Goal: Task Accomplishment & Management: Complete application form

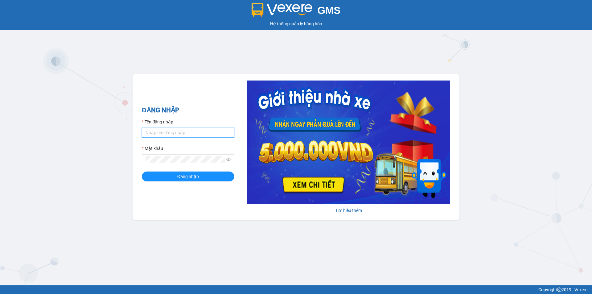
click at [167, 130] on input "Tên đăng nhập" at bounding box center [188, 133] width 93 height 10
click at [183, 136] on input "nguyenhoa.ct" at bounding box center [188, 133] width 93 height 10
type input "taigh.ct"
click at [228, 160] on icon "eye-invisible" at bounding box center [228, 159] width 4 height 4
drag, startPoint x: 190, startPoint y: 156, endPoint x: 141, endPoint y: 153, distance: 49.1
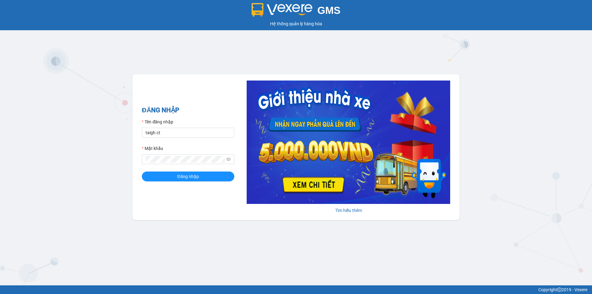
click at [138, 156] on div "ĐĂNG NHẬP Tên đăng nhập taigh.ct Mật khẩu Đăng nhập Tìm hiểu thêm" at bounding box center [296, 147] width 327 height 146
click at [142, 158] on span at bounding box center [188, 159] width 93 height 10
click at [142, 172] on button "Đăng nhập" at bounding box center [188, 177] width 93 height 10
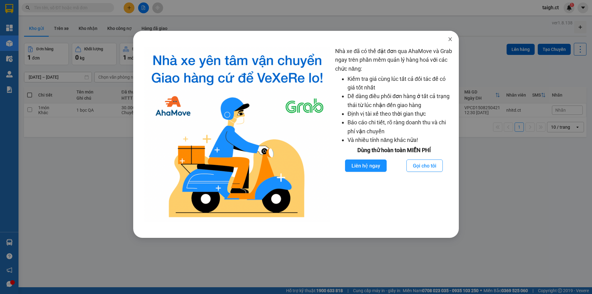
click at [451, 43] on span "Close" at bounding box center [450, 39] width 17 height 17
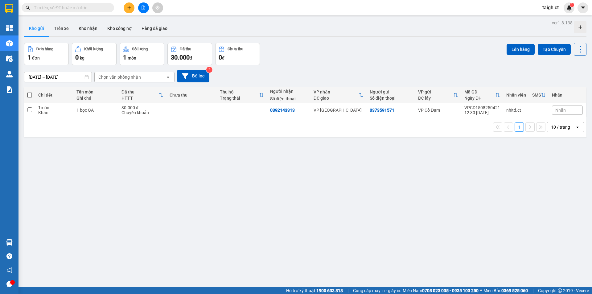
click at [76, 6] on input "text" at bounding box center [70, 7] width 73 height 7
click at [109, 8] on span at bounding box center [110, 7] width 4 height 7
click at [105, 8] on input "text" at bounding box center [70, 7] width 73 height 7
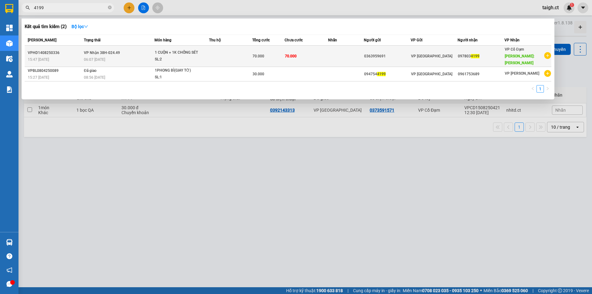
type input "4199"
click at [86, 51] on span "VP Nhận 38H-024.49" at bounding box center [102, 53] width 36 height 4
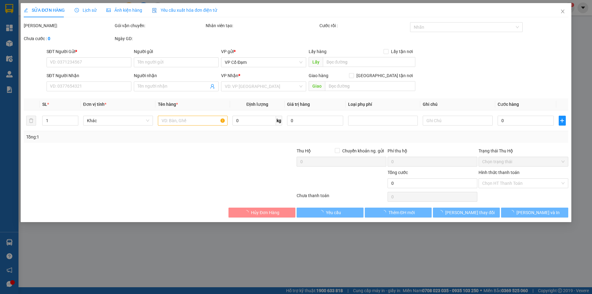
type input "0363959691"
type input "0978034199"
type input "[PERSON_NAME]"
type input "70.000"
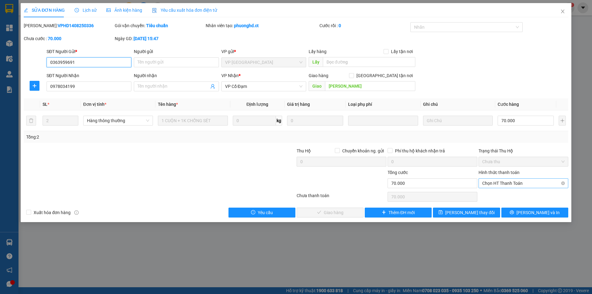
click at [503, 185] on span "Chọn HT Thanh Toán" at bounding box center [524, 183] width 82 height 9
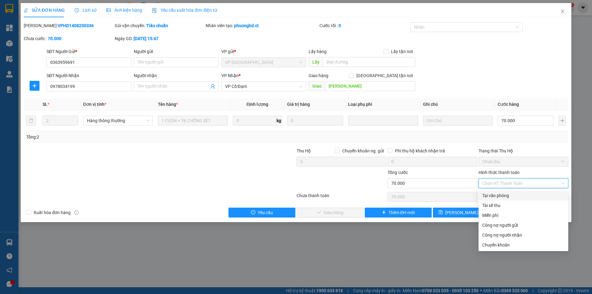
click at [503, 193] on div "Tại văn phòng" at bounding box center [524, 195] width 82 height 7
type input "0"
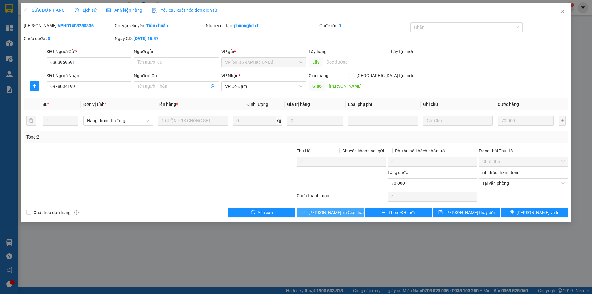
click at [336, 212] on span "[PERSON_NAME] và Giao hàng" at bounding box center [338, 212] width 59 height 7
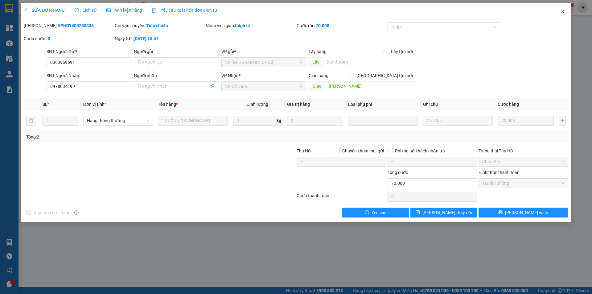
click at [563, 11] on icon "close" at bounding box center [563, 11] width 5 height 5
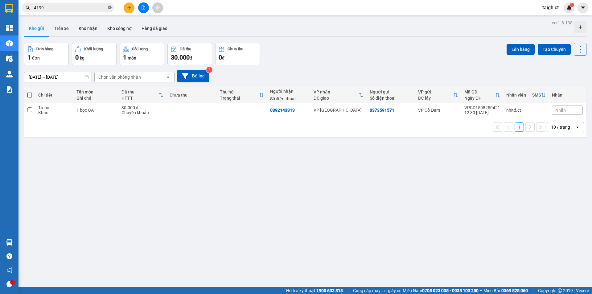
click at [110, 8] on icon "close-circle" at bounding box center [110, 8] width 4 height 4
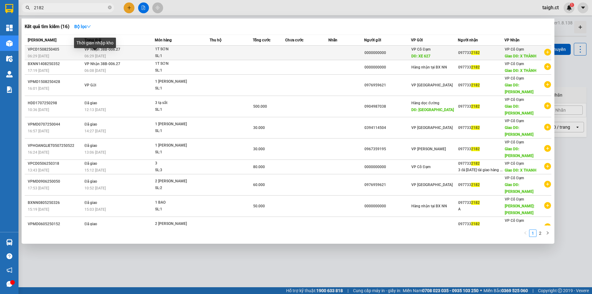
type input "2182"
click at [102, 54] on span "06:29 [DATE]" at bounding box center [95, 56] width 21 height 4
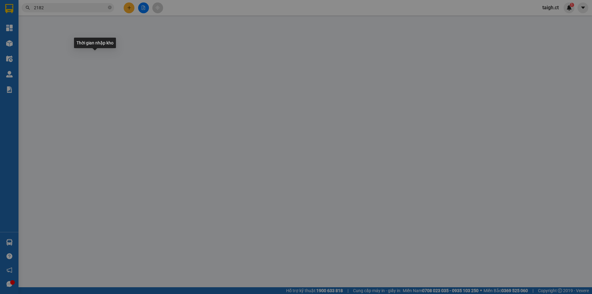
type input "0000000000"
type input "XE 627"
type input "0977332182"
type input "X THÀNH"
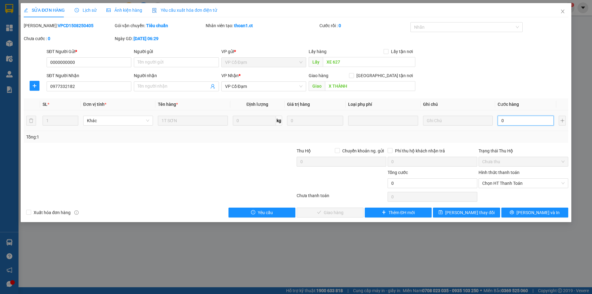
click at [509, 118] on input "0" at bounding box center [526, 121] width 56 height 10
type input "3"
type input "30"
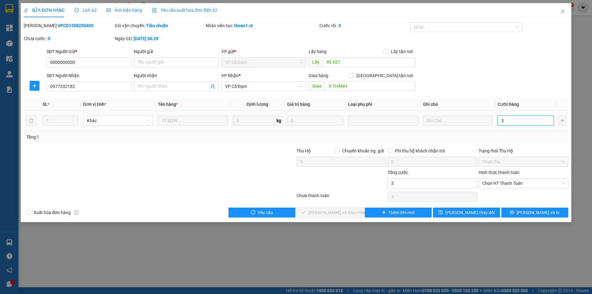
type input "30"
click at [493, 185] on span "Chọn HT Thanh Toán" at bounding box center [524, 183] width 82 height 9
type input "30"
type input "30.000"
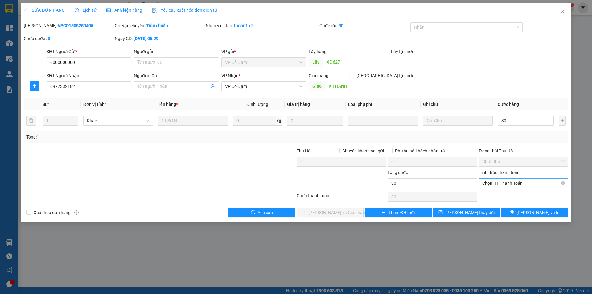
type input "30.000"
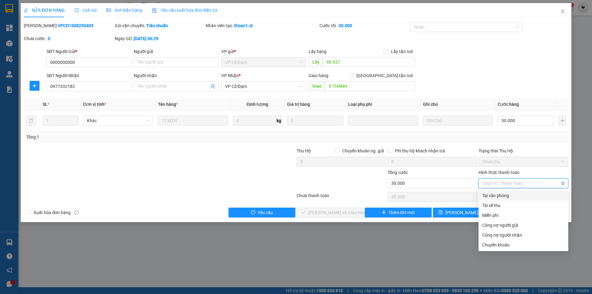
click at [487, 196] on div "Tại văn phòng" at bounding box center [524, 195] width 82 height 7
type input "0"
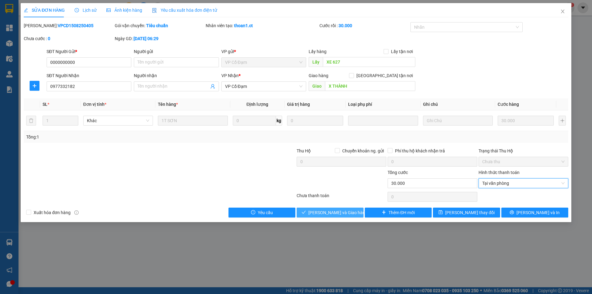
click at [341, 210] on span "[PERSON_NAME] và Giao hàng" at bounding box center [338, 212] width 59 height 7
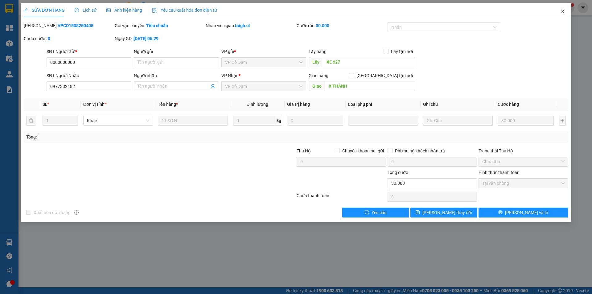
click at [563, 10] on icon "close" at bounding box center [563, 11] width 5 height 5
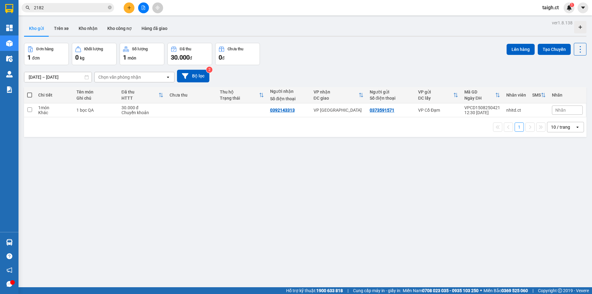
click at [111, 6] on icon "close-circle" at bounding box center [110, 8] width 4 height 4
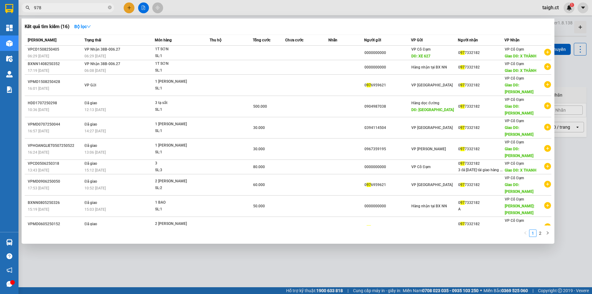
type input "9789"
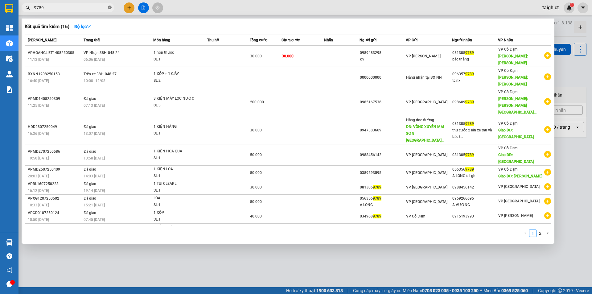
click at [110, 7] on icon "close-circle" at bounding box center [110, 8] width 4 height 4
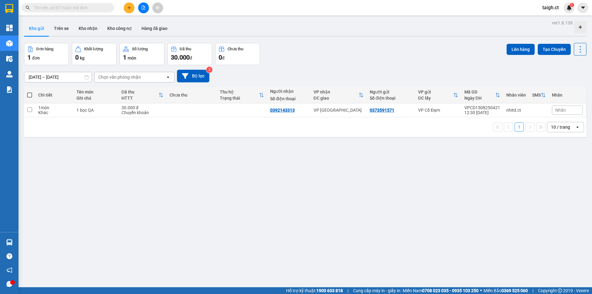
click at [79, 10] on input "text" at bounding box center [70, 7] width 73 height 7
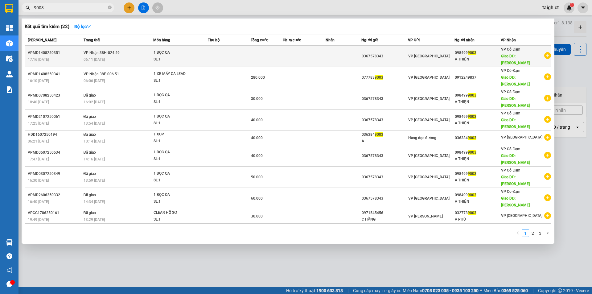
type input "9003"
click at [86, 56] on div "06:11 [DATE]" at bounding box center [119, 59] width 70 height 7
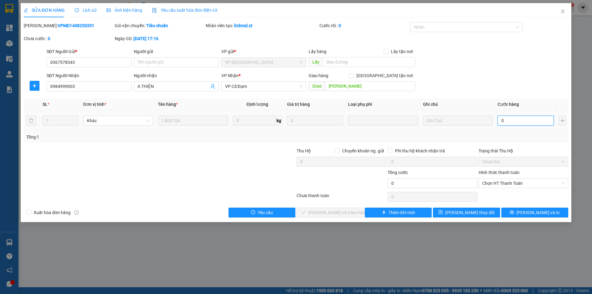
click at [510, 124] on input "0" at bounding box center [526, 121] width 56 height 10
type input "5"
type input "50"
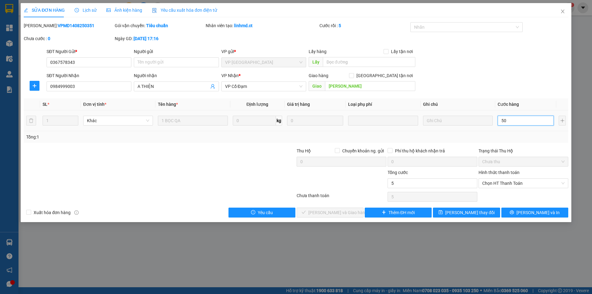
type input "50"
click at [503, 183] on span "Chọn HT Thanh Toán" at bounding box center [524, 183] width 82 height 9
type input "50.000"
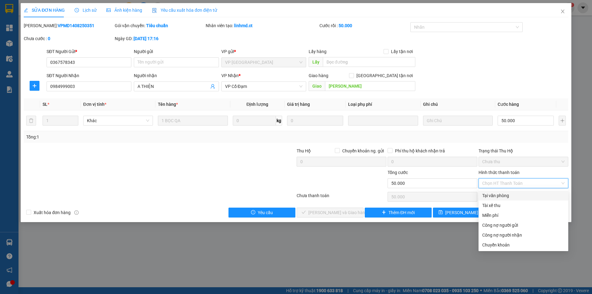
click at [501, 193] on div "Tại văn phòng" at bounding box center [524, 195] width 82 height 7
type input "0"
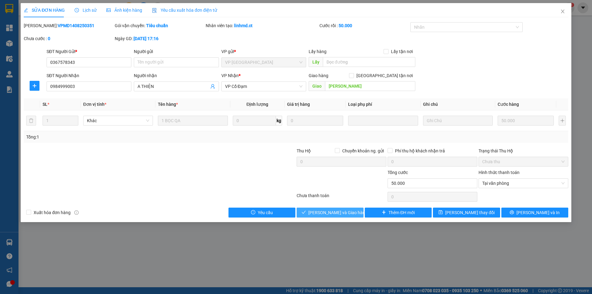
click at [347, 214] on span "[PERSON_NAME] và Giao hàng" at bounding box center [338, 212] width 59 height 7
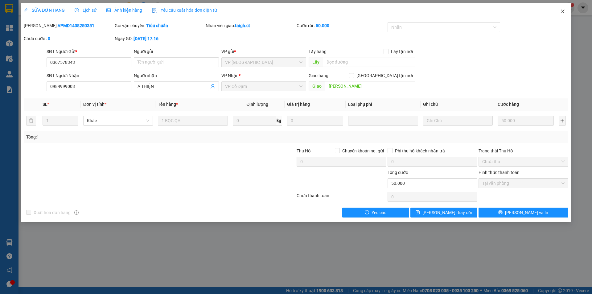
click at [566, 11] on span "Close" at bounding box center [562, 11] width 17 height 17
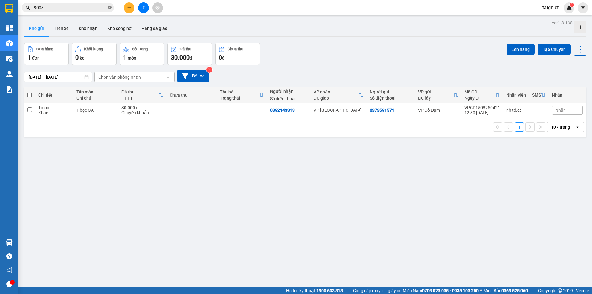
click at [110, 8] on icon "close-circle" at bounding box center [110, 8] width 4 height 4
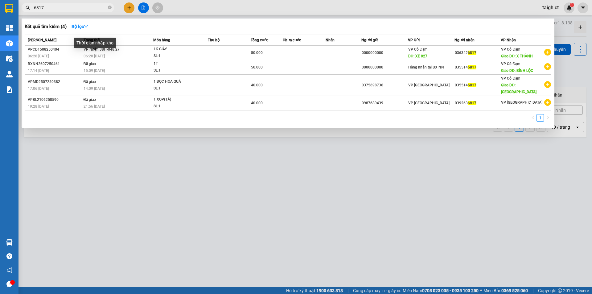
type input "6817"
click at [101, 52] on div "Thời gian nhập kho" at bounding box center [95, 45] width 42 height 15
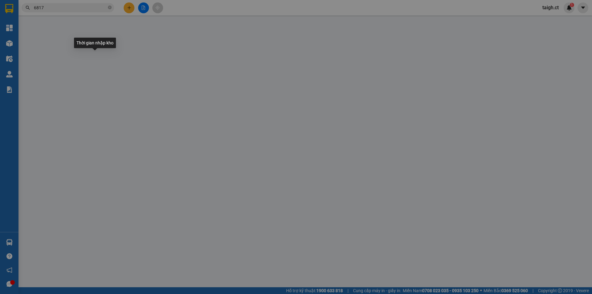
type input "0000000000"
type input "XE 827"
type input "0363426817"
type input "X THÀNH"
type input "50.000"
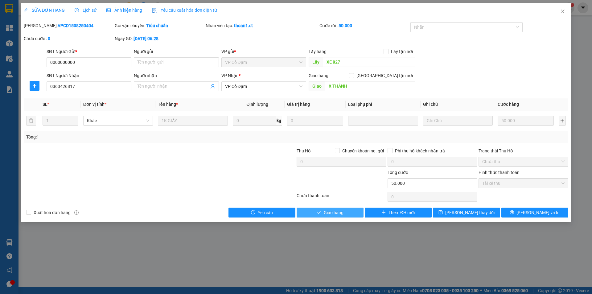
click at [334, 212] on span "Giao hàng" at bounding box center [334, 212] width 20 height 7
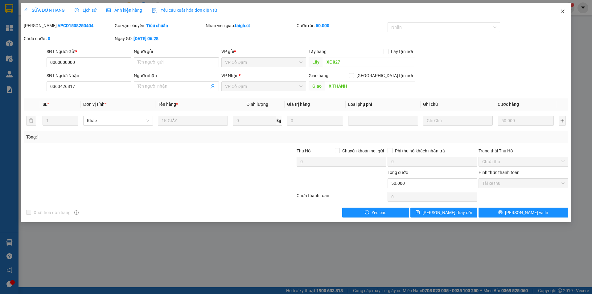
click at [563, 12] on icon "close" at bounding box center [563, 11] width 5 height 5
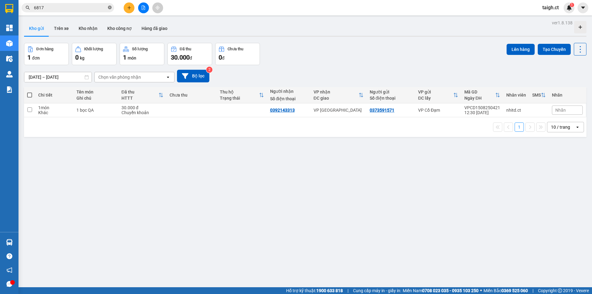
click at [110, 8] on icon "close-circle" at bounding box center [110, 8] width 4 height 4
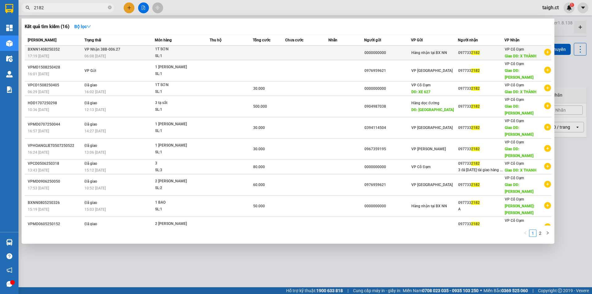
type input "2182"
click at [104, 51] on span "VP Nhận 38B-006.27" at bounding box center [103, 49] width 36 height 4
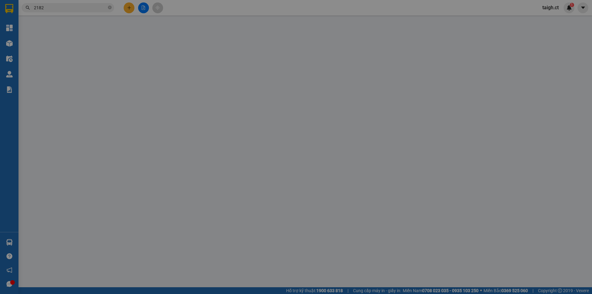
type input "0000000000"
type input "0977332182"
type input "X THÀNH"
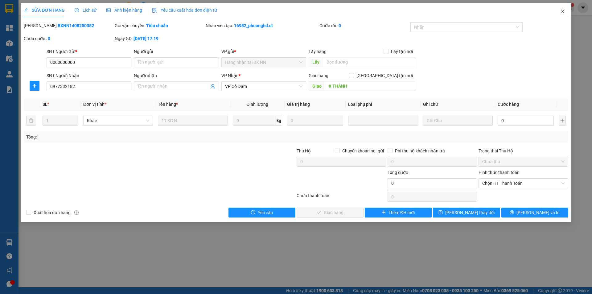
click at [562, 10] on icon "close" at bounding box center [563, 11] width 5 height 5
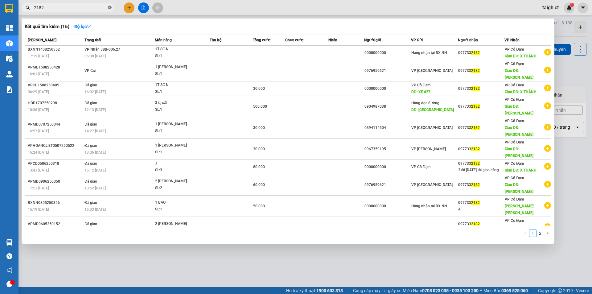
click at [111, 7] on icon "close-circle" at bounding box center [110, 8] width 4 height 4
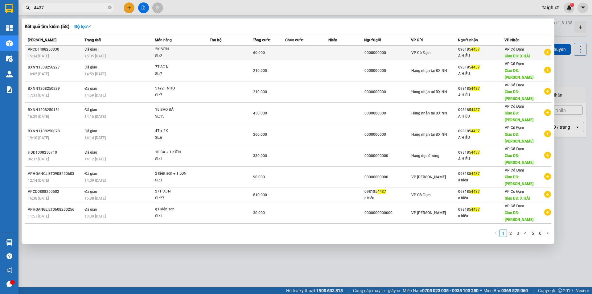
type input "4437"
click at [108, 54] on div "15:35 [DATE]" at bounding box center [120, 56] width 70 height 7
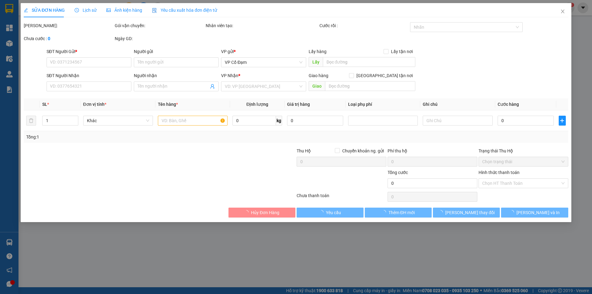
type input "0000000000"
type input "0981854437"
type input "A HIẾU"
type input "X HẢI"
type input "60.000"
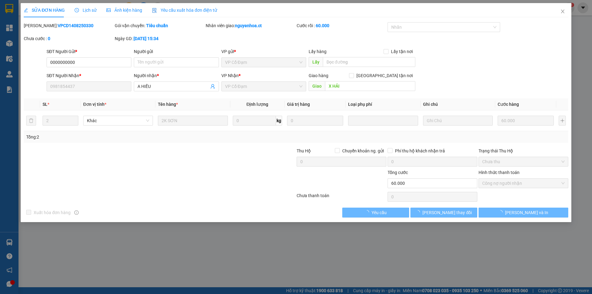
click at [88, 8] on span "Lịch sử" at bounding box center [86, 10] width 22 height 5
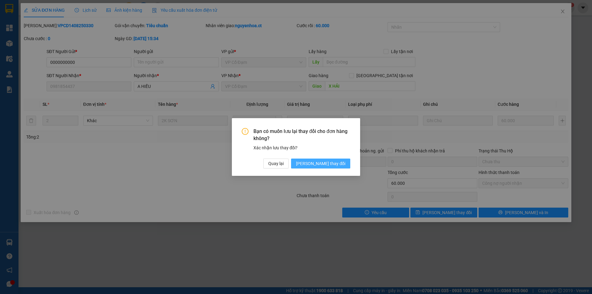
drag, startPoint x: 326, startPoint y: 175, endPoint x: 332, endPoint y: 167, distance: 9.9
click at [326, 173] on div "Bạn có muốn lưu lại thay đổi cho đơn hàng không? Xác nhận lưu thay đổi? Quay lạ…" at bounding box center [296, 147] width 128 height 58
click at [332, 167] on button "[PERSON_NAME] thay đổi" at bounding box center [320, 164] width 59 height 10
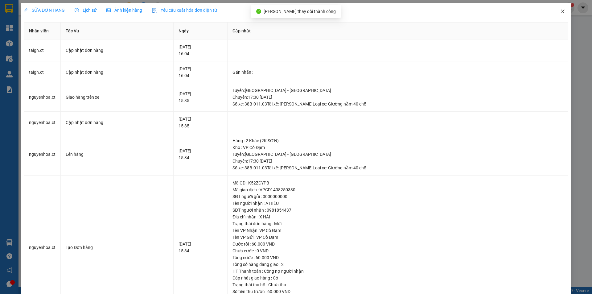
click at [561, 9] on icon "close" at bounding box center [563, 11] width 5 height 5
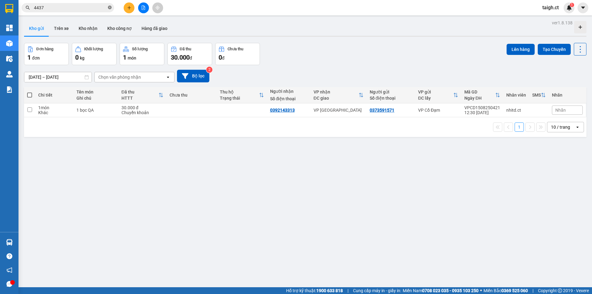
click at [111, 8] on icon "close-circle" at bounding box center [110, 8] width 4 height 4
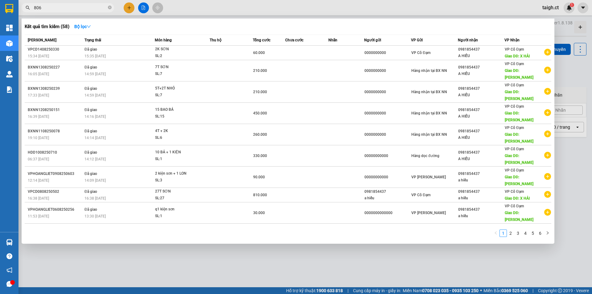
type input "8066"
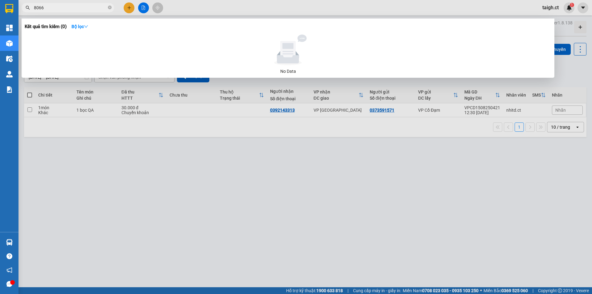
click at [109, 8] on icon "close-circle" at bounding box center [110, 8] width 4 height 4
type input "58066"
click at [110, 8] on icon "close-circle" at bounding box center [110, 8] width 4 height 4
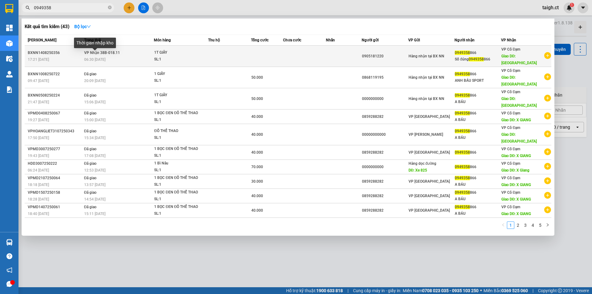
type input "0949358"
click at [104, 57] on span "06:30 [DATE]" at bounding box center [94, 59] width 21 height 4
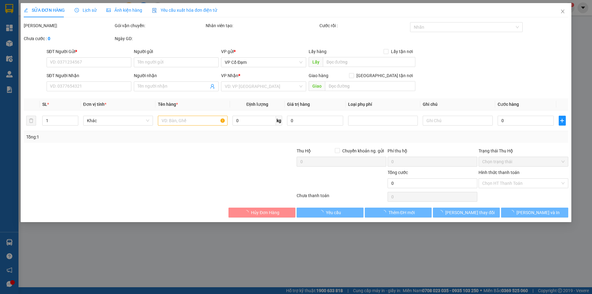
type input "0905181220"
type input "0949358866"
type input "Số đúng 0949358866"
type input "[PERSON_NAME]"
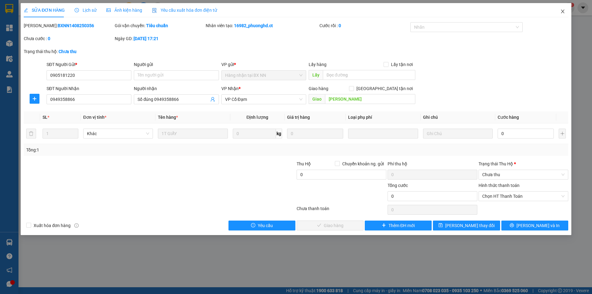
click at [562, 12] on icon "close" at bounding box center [563, 11] width 5 height 5
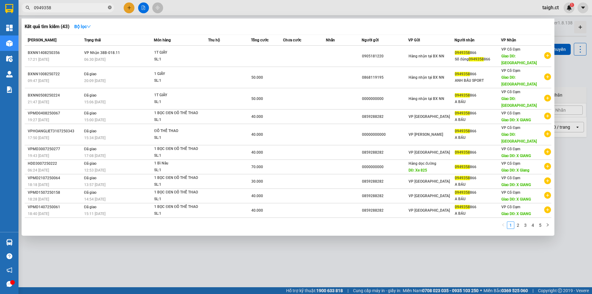
click at [110, 8] on icon "close-circle" at bounding box center [110, 8] width 4 height 4
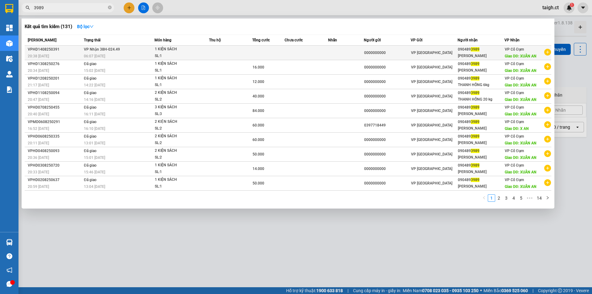
type input "3989"
click at [100, 53] on div "06:07 [DATE]" at bounding box center [119, 56] width 70 height 7
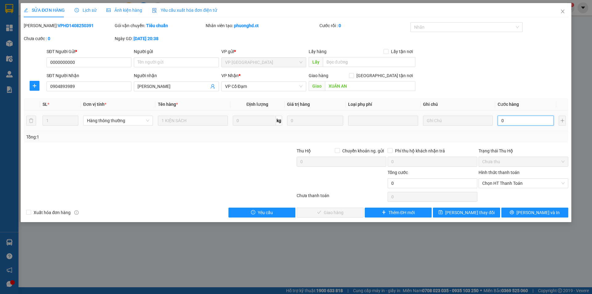
click at [516, 119] on input "0" at bounding box center [526, 121] width 56 height 10
type input "3"
type input "30"
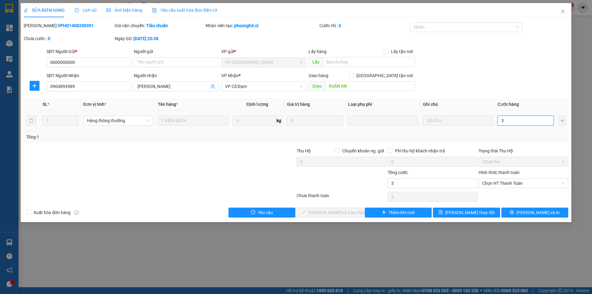
type input "30"
click at [520, 184] on span "Chọn HT Thanh Toán" at bounding box center [524, 183] width 82 height 9
type input "30.000"
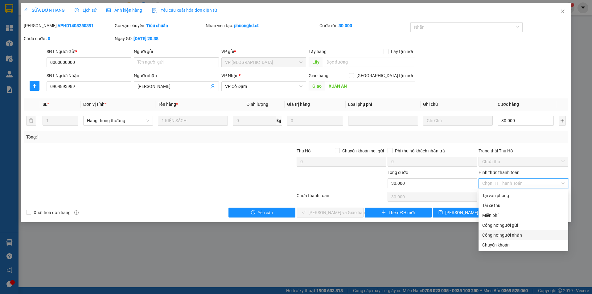
click at [496, 236] on div "Công nợ người nhận" at bounding box center [524, 235] width 82 height 7
type input "0"
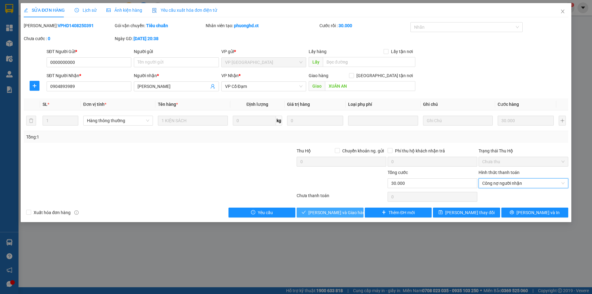
click at [359, 213] on button "[PERSON_NAME] và Giao hàng" at bounding box center [330, 213] width 67 height 10
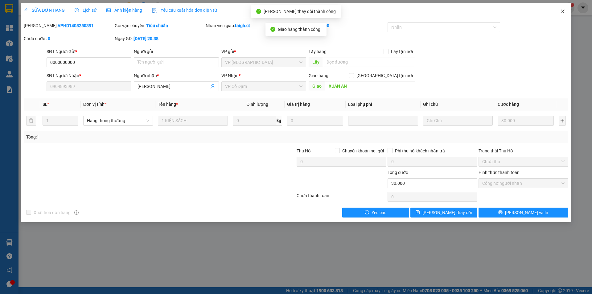
click at [563, 11] on icon "close" at bounding box center [563, 11] width 5 height 5
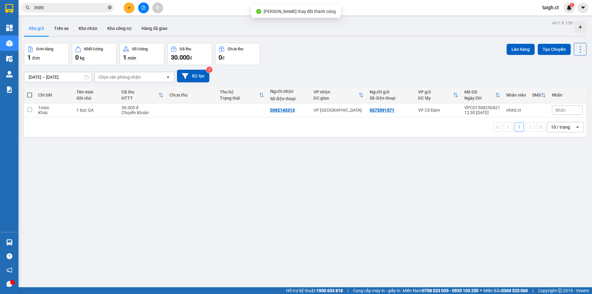
click at [110, 10] on span at bounding box center [110, 8] width 4 height 6
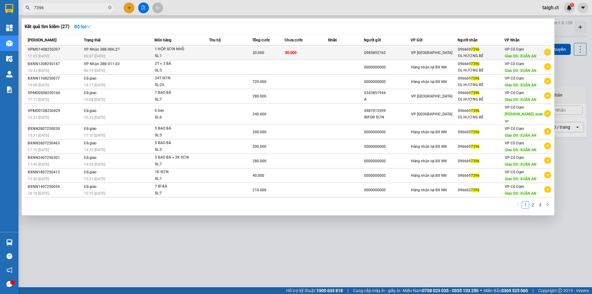
type input "7396"
click at [102, 53] on div "06:07 [DATE]" at bounding box center [119, 56] width 70 height 7
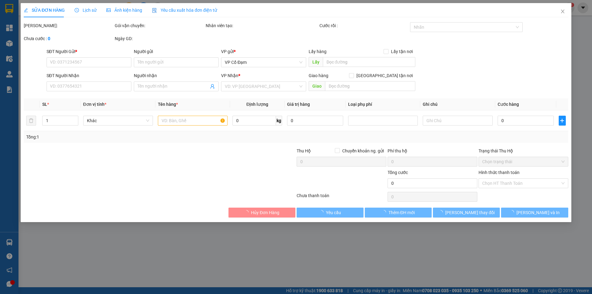
type input "0985892762"
type input "0966697396"
type input "ĐL HƯƠNG BÉ"
type input "XUÂN AN"
type input "30.000"
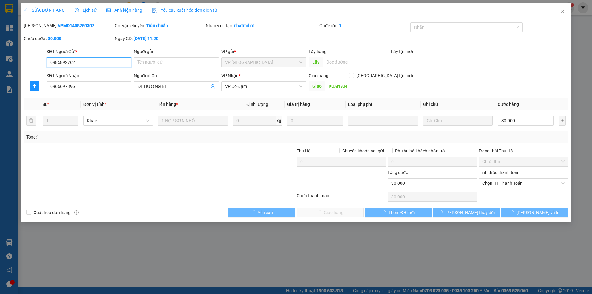
drag, startPoint x: 485, startPoint y: 166, endPoint x: 496, endPoint y: 177, distance: 15.1
click at [487, 167] on div "Trạng thái Thu Hộ Chưa thu" at bounding box center [524, 158] width 90 height 22
click at [496, 177] on div "Hình thức thanh toán" at bounding box center [524, 173] width 90 height 9
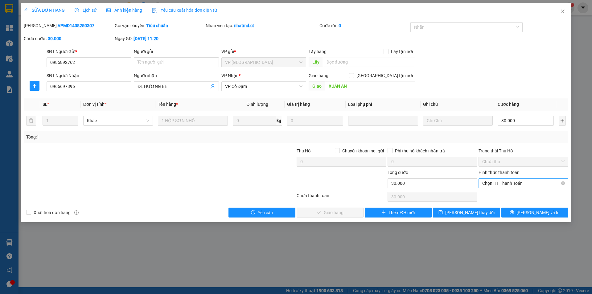
click at [497, 179] on span "Chọn HT Thanh Toán" at bounding box center [524, 183] width 82 height 9
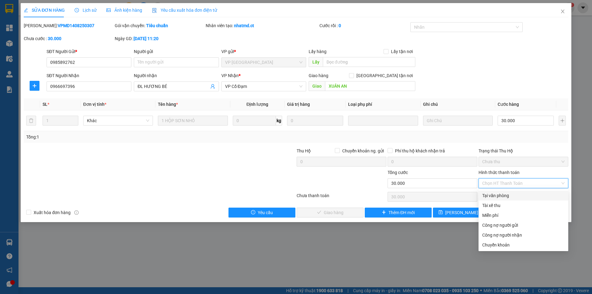
drag, startPoint x: 501, startPoint y: 193, endPoint x: 496, endPoint y: 196, distance: 6.5
click at [501, 193] on div "Tại văn phòng" at bounding box center [524, 195] width 82 height 7
type input "0"
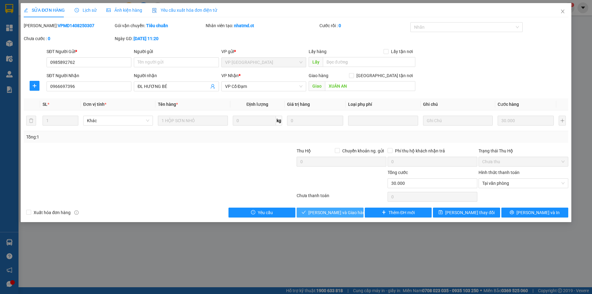
click at [345, 209] on span "[PERSON_NAME] và Giao hàng" at bounding box center [338, 212] width 59 height 7
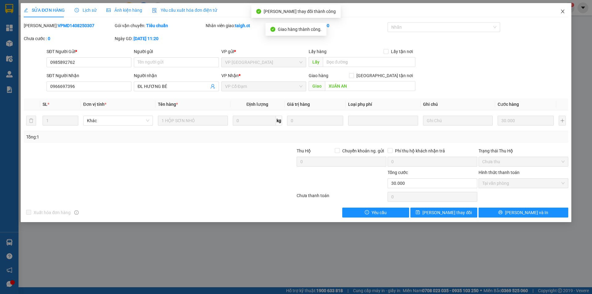
click at [563, 11] on icon "close" at bounding box center [562, 12] width 3 height 4
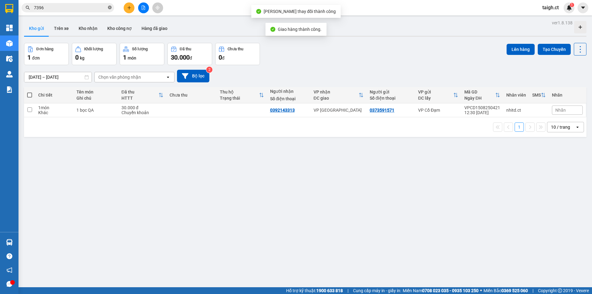
click at [111, 8] on icon "close-circle" at bounding box center [110, 8] width 4 height 4
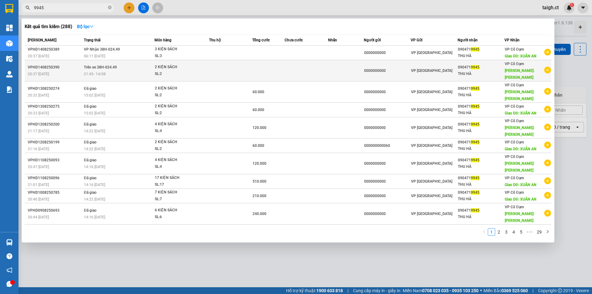
type input "9945"
click at [100, 72] on span "21:45 [DATE]" at bounding box center [95, 74] width 22 height 4
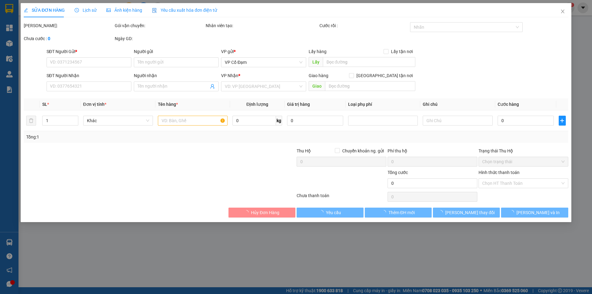
type input "0000000000"
type input "0904719945"
type input "THU HÀ"
type input "[PERSON_NAME]"
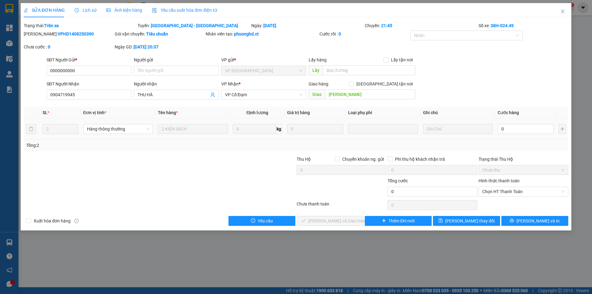
drag, startPoint x: 519, startPoint y: 121, endPoint x: 510, endPoint y: 130, distance: 12.7
click at [519, 122] on td "0" at bounding box center [526, 129] width 61 height 21
click at [509, 126] on input "0" at bounding box center [526, 129] width 56 height 10
type input "6"
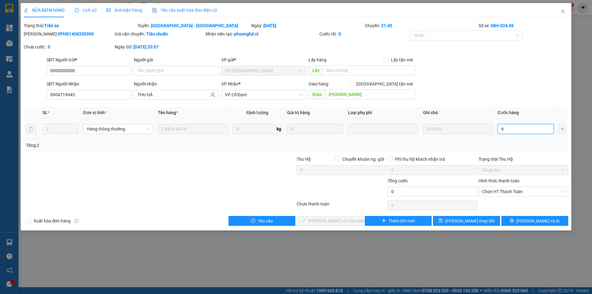
type input "6"
type input "60"
click at [507, 192] on span "Chọn HT Thanh Toán" at bounding box center [524, 191] width 82 height 9
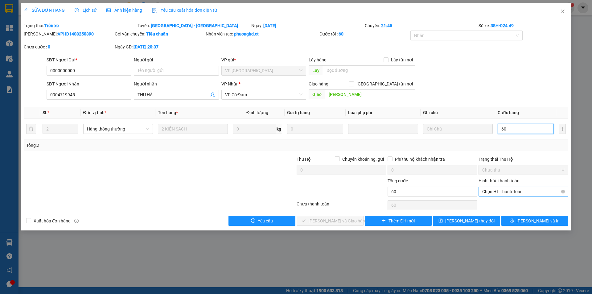
type input "60"
type input "60.000"
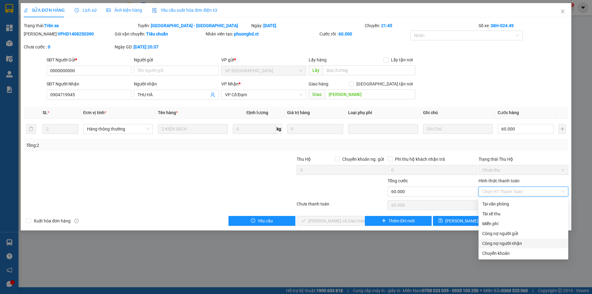
drag, startPoint x: 502, startPoint y: 243, endPoint x: 482, endPoint y: 243, distance: 19.7
click at [501, 243] on div "Công nợ người nhận" at bounding box center [524, 243] width 82 height 7
type input "0"
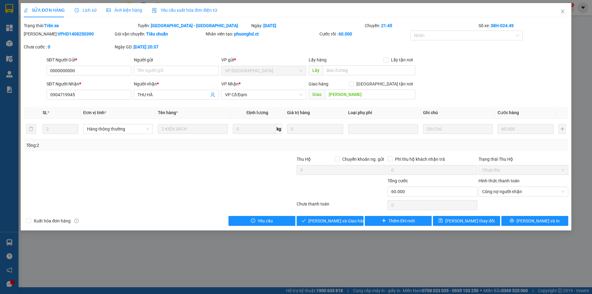
click at [342, 226] on div "SỬA ĐƠN HÀNG Lịch sử Ảnh kiện hàng Yêu cầu xuất hóa đơn điện tử Total Paid Fee …" at bounding box center [296, 116] width 551 height 227
click at [344, 220] on span "[PERSON_NAME] và Giao hàng" at bounding box center [338, 221] width 59 height 7
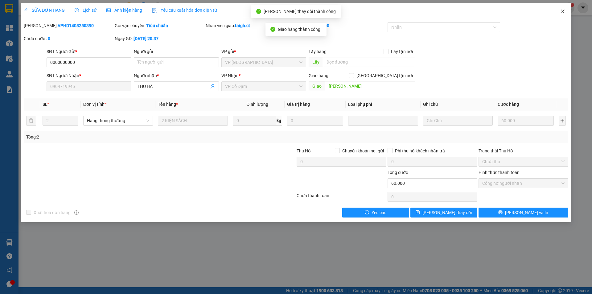
click at [564, 9] on span "Close" at bounding box center [562, 11] width 17 height 17
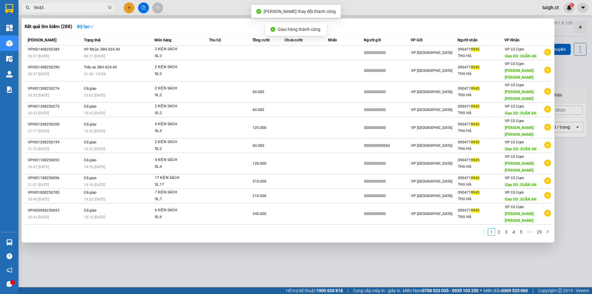
drag, startPoint x: 66, startPoint y: 8, endPoint x: 63, endPoint y: 7, distance: 3.4
click at [66, 8] on input "9945" at bounding box center [70, 7] width 73 height 7
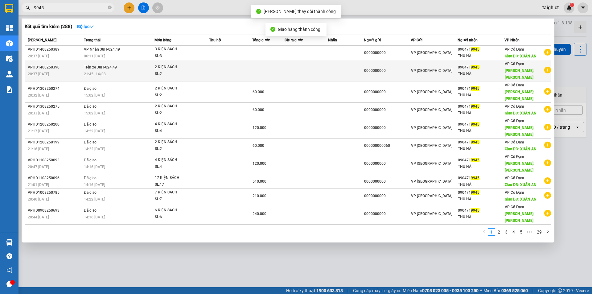
click at [92, 65] on span "Trên xe 38H-024.49" at bounding box center [100, 67] width 33 height 4
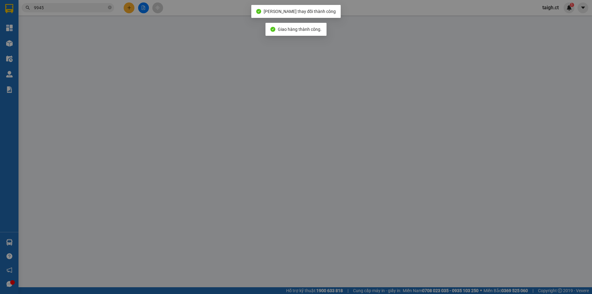
type input "0000000000"
type input "0904719945"
type input "THU HÀ"
type input "[PERSON_NAME]"
type input "60.000"
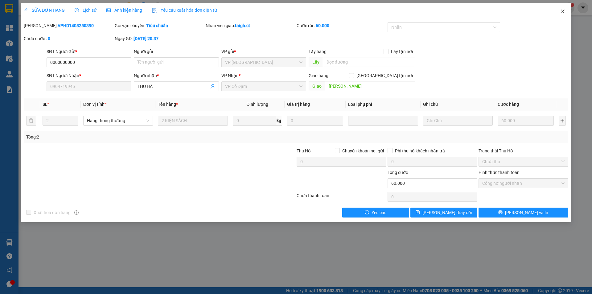
click at [565, 10] on icon "close" at bounding box center [563, 11] width 5 height 5
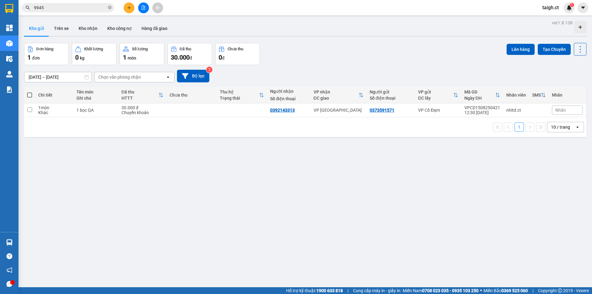
click at [76, 10] on input "9945" at bounding box center [70, 7] width 73 height 7
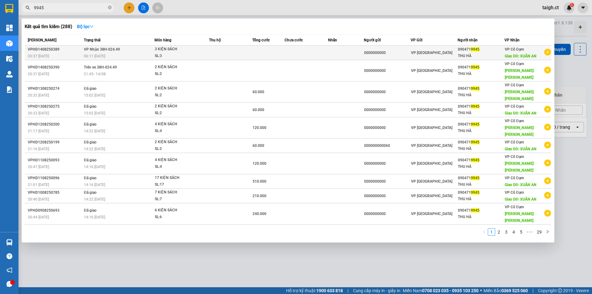
click at [87, 52] on td "VP Nhận 38H-024.49 06:11 [DATE]" at bounding box center [118, 53] width 72 height 15
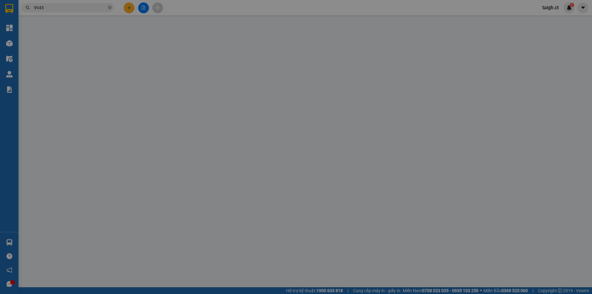
type input "0000000000"
type input "0904719945"
type input "THU HÀ"
type input "XUÂN AN"
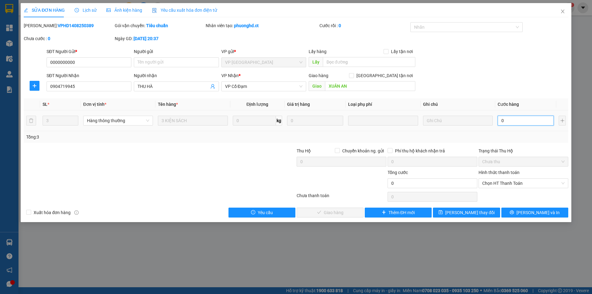
click at [508, 118] on input "0" at bounding box center [526, 121] width 56 height 10
type input "9"
type input "90"
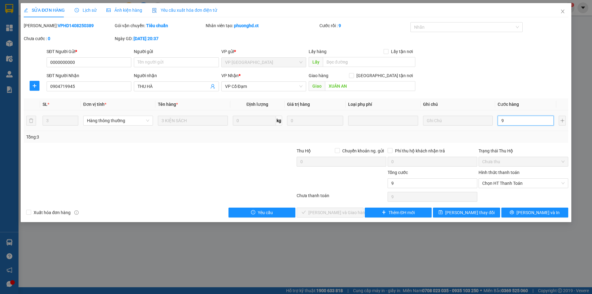
type input "90"
click at [508, 181] on span "Chọn HT Thanh Toán" at bounding box center [524, 183] width 82 height 9
type input "90"
type input "90.000"
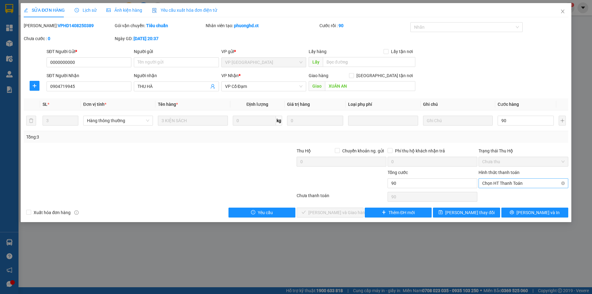
type input "90.000"
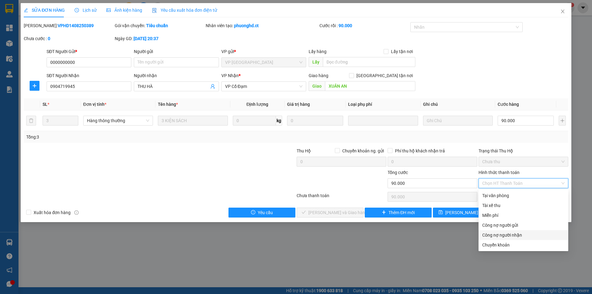
click at [511, 238] on div "Công nợ người nhận" at bounding box center [524, 235] width 82 height 7
type input "0"
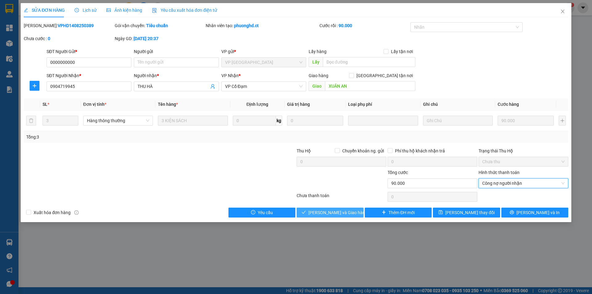
click at [326, 209] on span "[PERSON_NAME] và Giao hàng" at bounding box center [338, 212] width 59 height 7
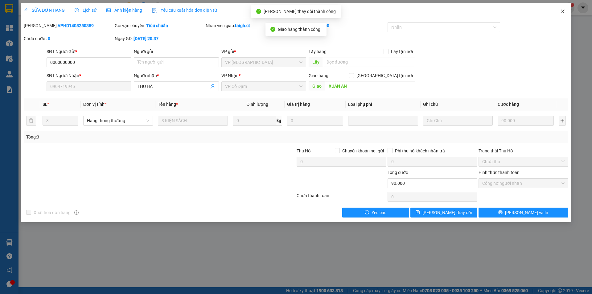
click at [563, 12] on icon "close" at bounding box center [563, 11] width 5 height 5
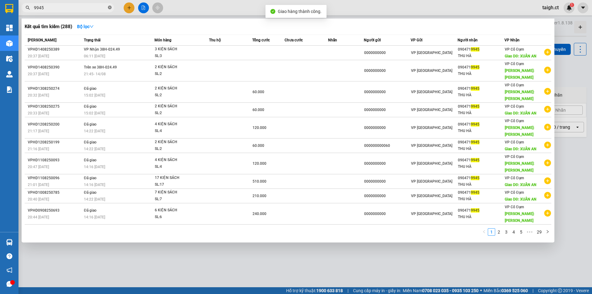
click at [111, 7] on icon "close-circle" at bounding box center [110, 8] width 4 height 4
type input "9945"
click at [110, 8] on icon "close-circle" at bounding box center [110, 8] width 4 height 4
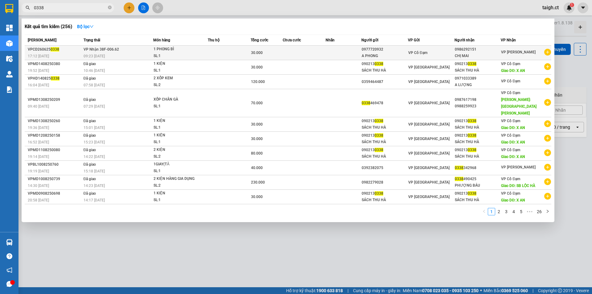
type input "0338"
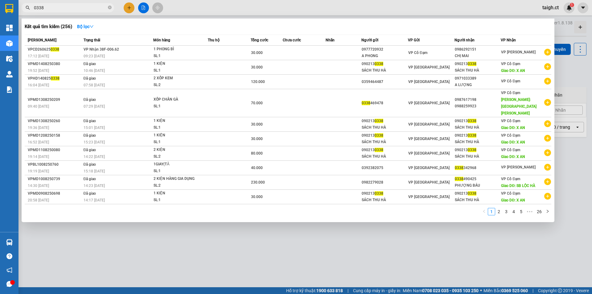
drag, startPoint x: 400, startPoint y: 53, endPoint x: 163, endPoint y: 205, distance: 280.8
click at [163, 208] on div "1 2 3 4 5 ••• 26" at bounding box center [288, 213] width 527 height 11
click at [111, 6] on icon "close-circle" at bounding box center [110, 8] width 4 height 4
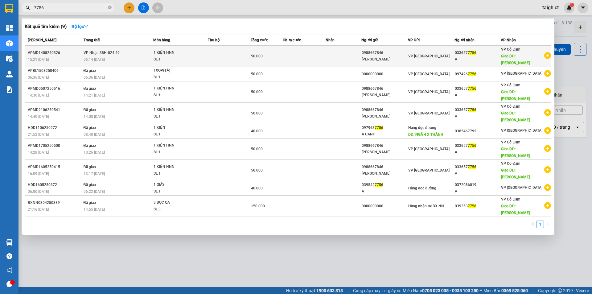
type input "7756"
click at [83, 49] on td "VP Nhận 38H-024.49 06:14 [DATE]" at bounding box center [118, 56] width 72 height 21
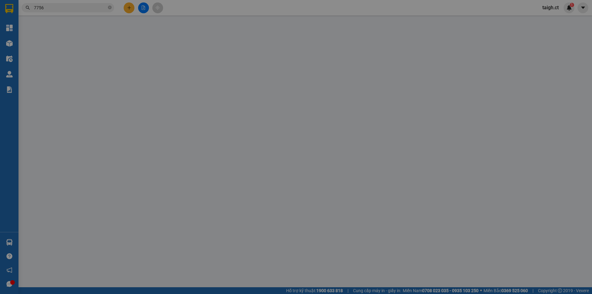
type input "0988667846"
type input "[PERSON_NAME]"
type input "0336577756"
type input "A"
type input "XUÂN MỸ"
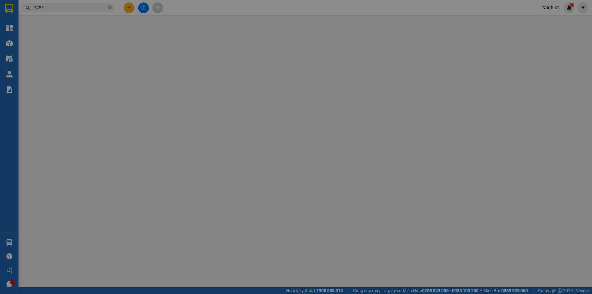
type input "50.000"
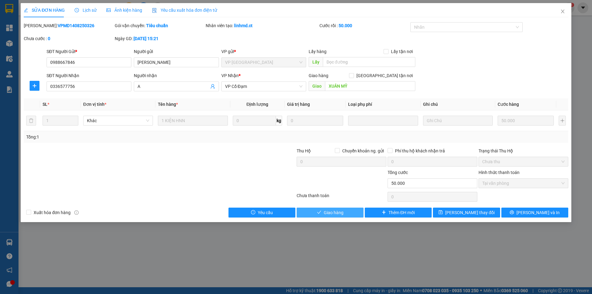
click at [340, 213] on span "Giao hàng" at bounding box center [334, 212] width 20 height 7
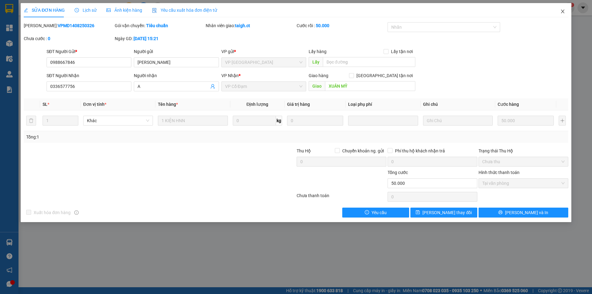
click at [562, 10] on icon "close" at bounding box center [563, 11] width 5 height 5
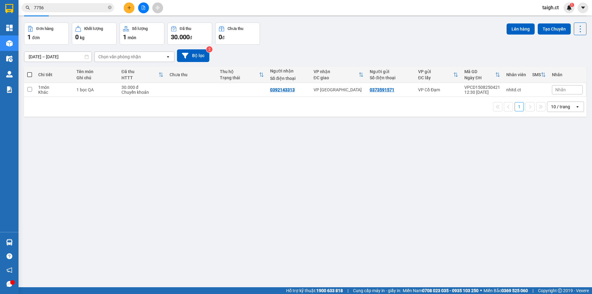
scroll to position [28, 0]
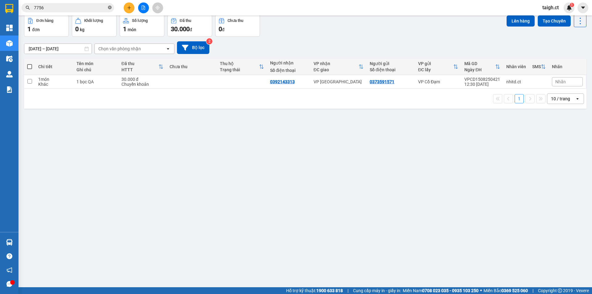
click at [111, 6] on icon "close-circle" at bounding box center [110, 8] width 4 height 4
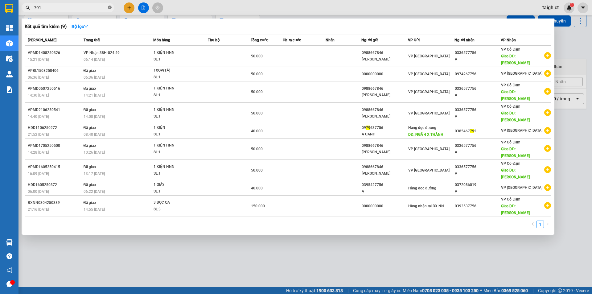
type input "7911"
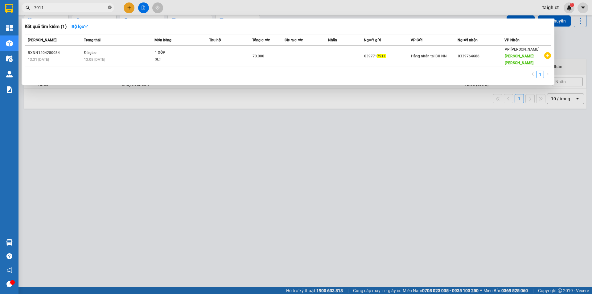
click at [109, 8] on icon "close-circle" at bounding box center [110, 8] width 4 height 4
type input "37911"
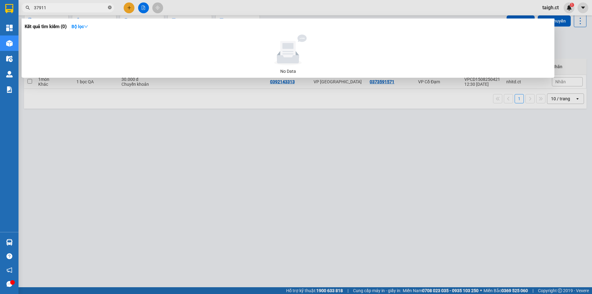
click at [111, 7] on icon "close-circle" at bounding box center [110, 8] width 4 height 4
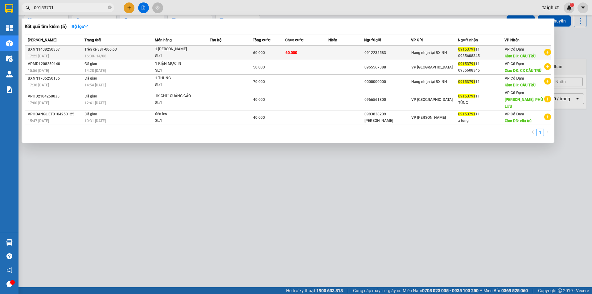
type input "09153791"
click at [104, 52] on span "Trên xe 38F-006.63" at bounding box center [101, 49] width 32 height 5
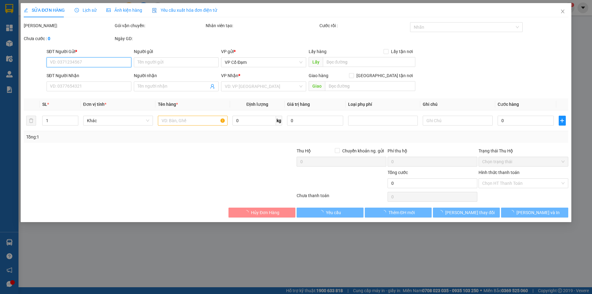
type input "0912235583"
type input "0915379111"
type input "0985608345"
type input "CẦU TRÙ"
type input "60.000"
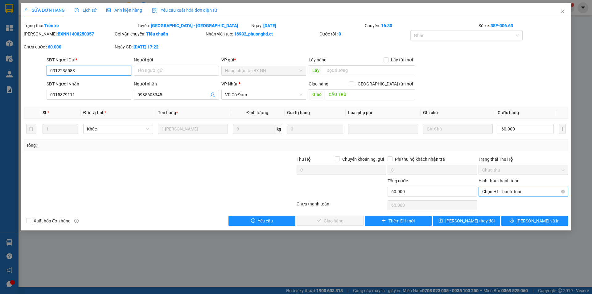
click at [511, 193] on span "Chọn HT Thanh Toán" at bounding box center [524, 191] width 82 height 9
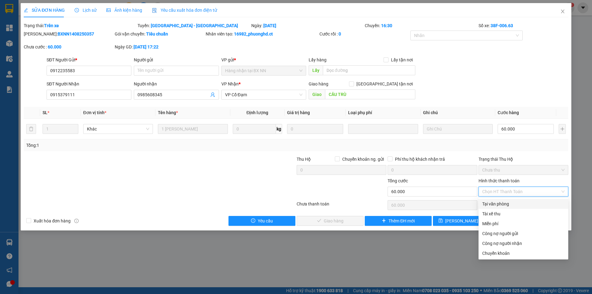
click at [508, 204] on div "Tại văn phòng" at bounding box center [524, 204] width 82 height 7
type input "0"
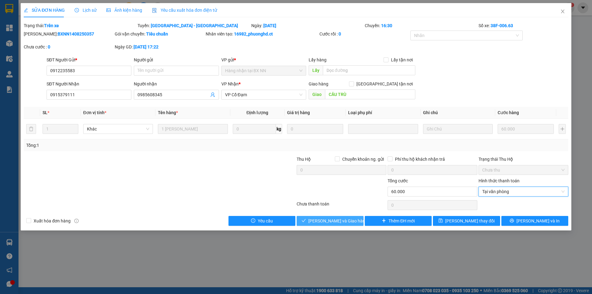
click at [345, 219] on span "[PERSON_NAME] và Giao hàng" at bounding box center [338, 221] width 59 height 7
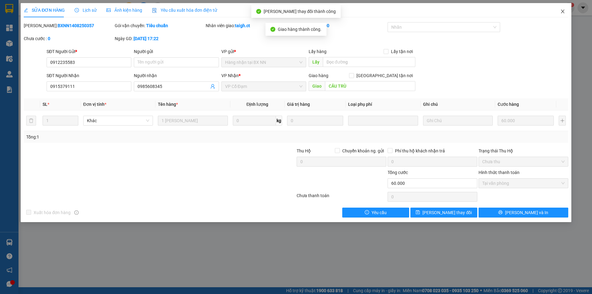
drag, startPoint x: 564, startPoint y: 6, endPoint x: 558, endPoint y: 9, distance: 6.5
click at [564, 6] on span "Close" at bounding box center [562, 11] width 17 height 17
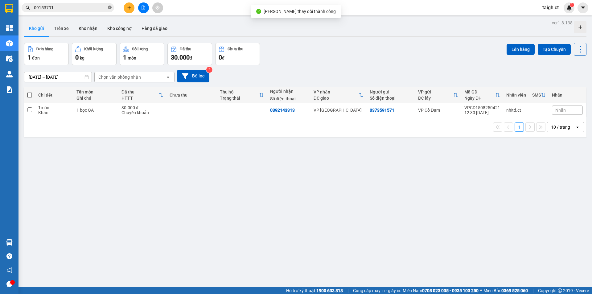
click at [109, 7] on icon "close-circle" at bounding box center [110, 8] width 4 height 4
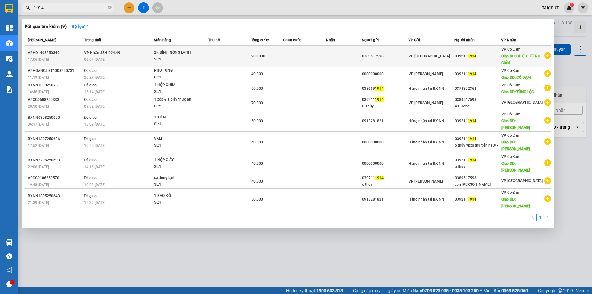
type input "1914"
click at [109, 60] on div "06:07 [DATE]" at bounding box center [119, 59] width 70 height 7
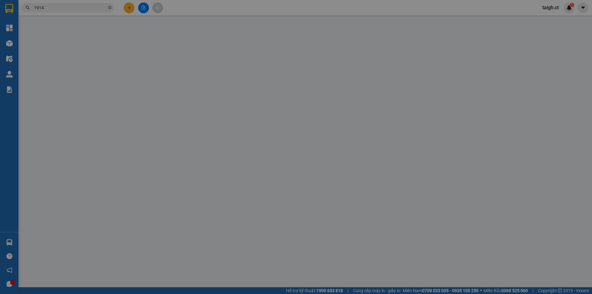
type input "0389517598"
type input "0392111914"
type input "CHỢ CƯƠNG GIÁN"
type input "200.000"
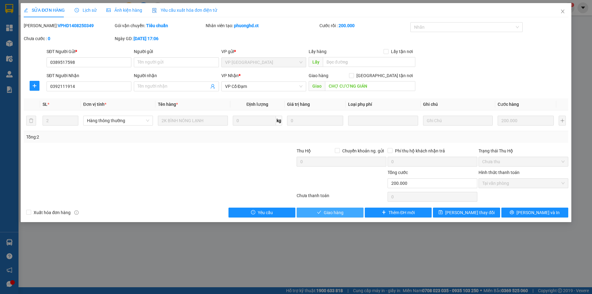
click at [342, 213] on span "Giao hàng" at bounding box center [334, 212] width 20 height 7
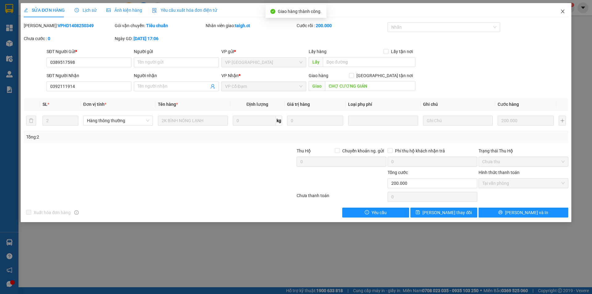
click at [563, 12] on icon "close" at bounding box center [562, 12] width 3 height 4
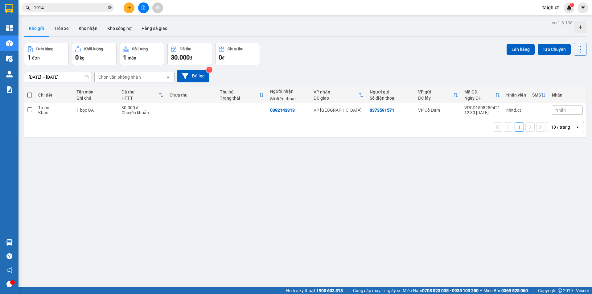
click at [110, 7] on icon "close-circle" at bounding box center [110, 8] width 4 height 4
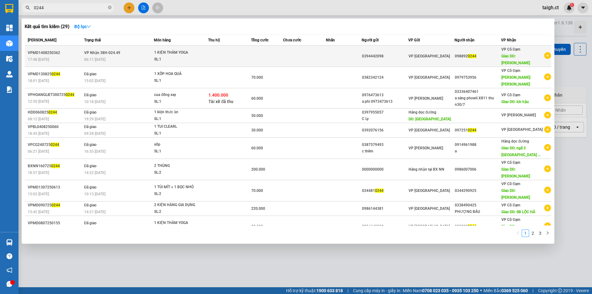
type input "0244"
click at [120, 51] on td "VP Nhận 38H-024.49 06:11 [DATE]" at bounding box center [119, 56] width 72 height 21
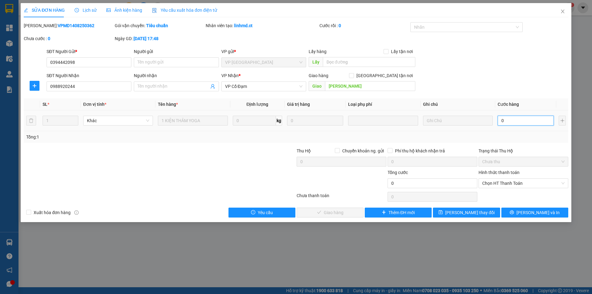
click at [507, 117] on input "0" at bounding box center [526, 121] width 56 height 10
type input "8"
type input "0"
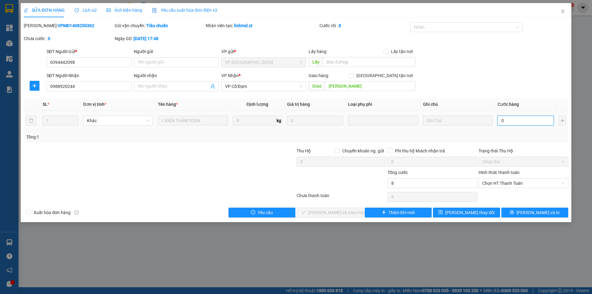
type input "0"
type input "09"
type input "9"
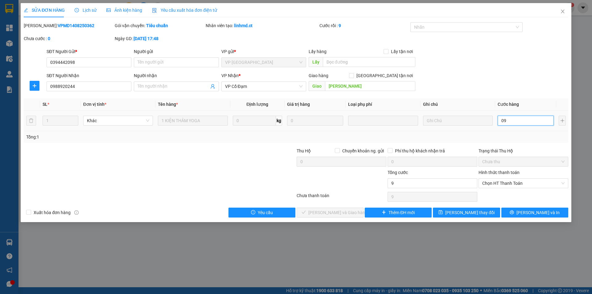
type input "090"
type input "90"
click at [514, 183] on span "Chọn HT Thanh Toán" at bounding box center [524, 183] width 82 height 9
type input "90.000"
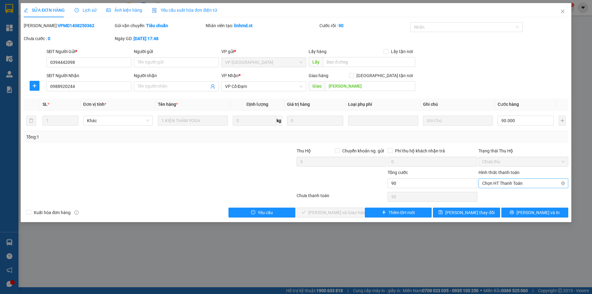
type input "90.000"
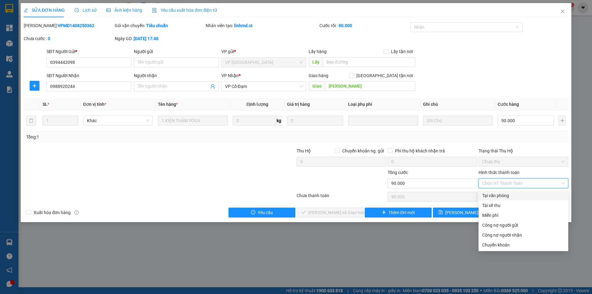
click at [517, 195] on div "Tại văn phòng" at bounding box center [524, 195] width 82 height 7
type input "0"
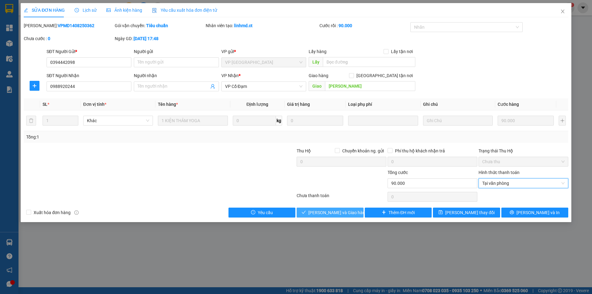
click at [343, 213] on span "[PERSON_NAME] và Giao hàng" at bounding box center [338, 212] width 59 height 7
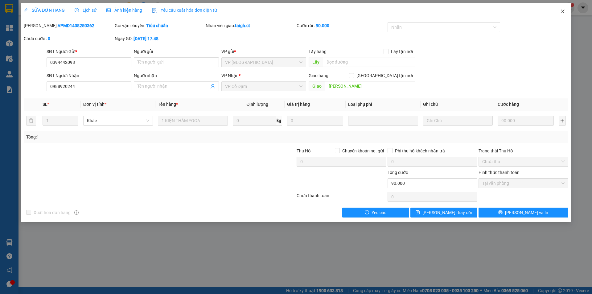
click at [562, 10] on icon "close" at bounding box center [563, 11] width 5 height 5
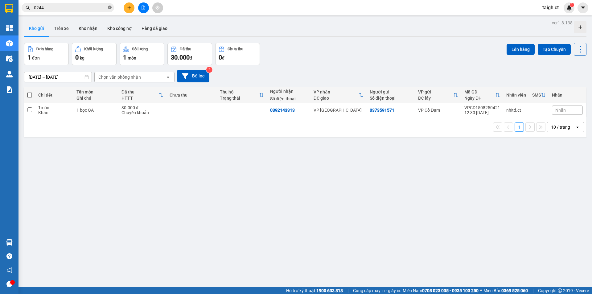
click at [110, 7] on icon "close-circle" at bounding box center [110, 8] width 4 height 4
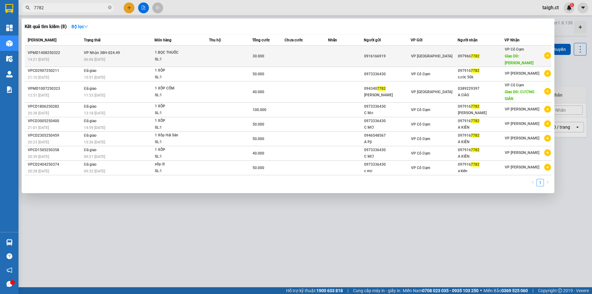
type input "7782"
click at [100, 50] on span "VP Nhận 38H-024.49" at bounding box center [102, 52] width 36 height 5
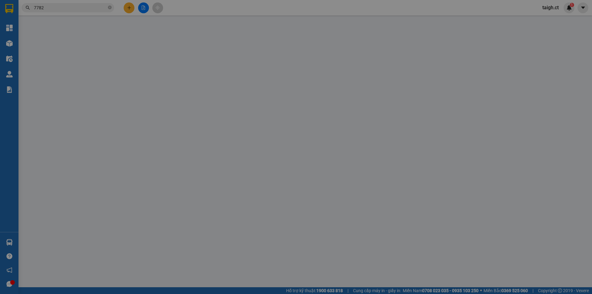
type input "0916166919"
type input "0979667782"
type input "[PERSON_NAME]"
type input "30.000"
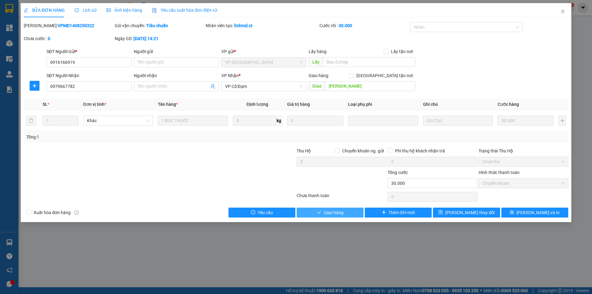
click at [326, 210] on span "Giao hàng" at bounding box center [334, 212] width 20 height 7
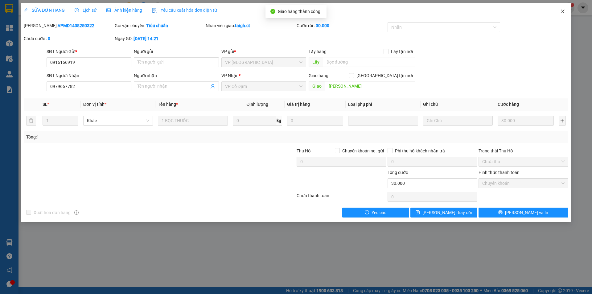
click at [563, 11] on icon "close" at bounding box center [562, 12] width 3 height 4
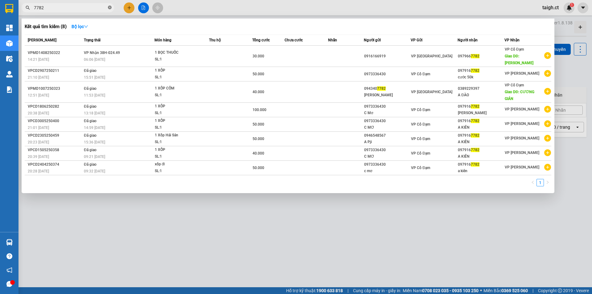
click at [110, 8] on icon "close-circle" at bounding box center [110, 8] width 4 height 4
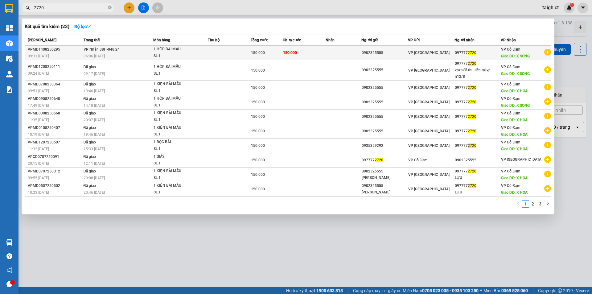
type input "2720"
click at [96, 49] on span "VP Nhận 38H-048.24" at bounding box center [102, 49] width 36 height 4
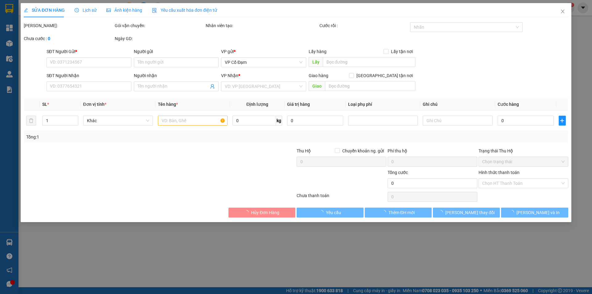
type input "0902325555"
type input "0977772720"
type input "X SONG"
type input "150.000"
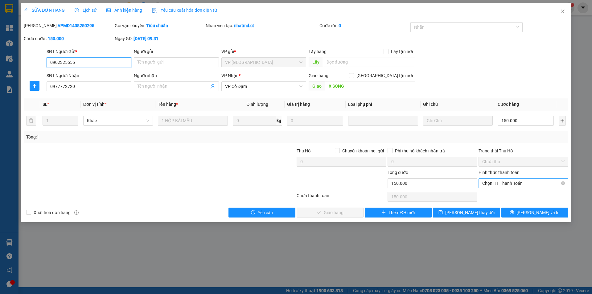
click at [496, 186] on span "Chọn HT Thanh Toán" at bounding box center [524, 183] width 82 height 9
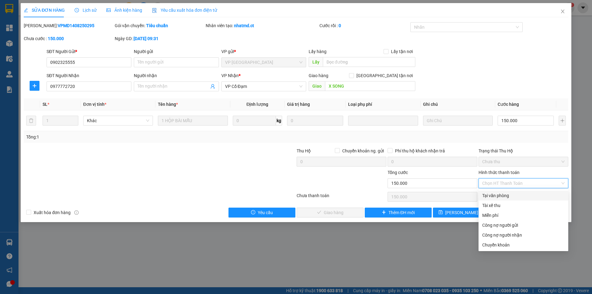
click at [489, 197] on div "Tại văn phòng" at bounding box center [524, 195] width 82 height 7
type input "0"
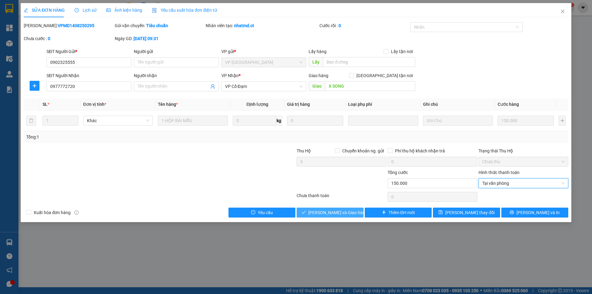
click at [335, 213] on span "[PERSON_NAME] và Giao hàng" at bounding box center [338, 212] width 59 height 7
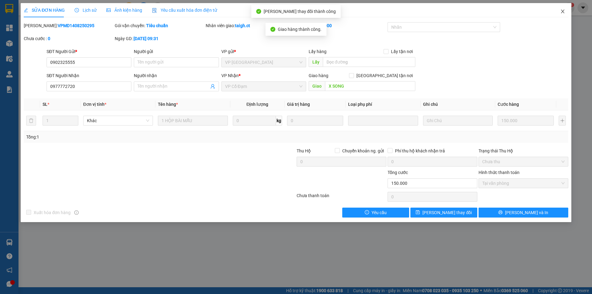
click at [564, 9] on span "Close" at bounding box center [562, 11] width 17 height 17
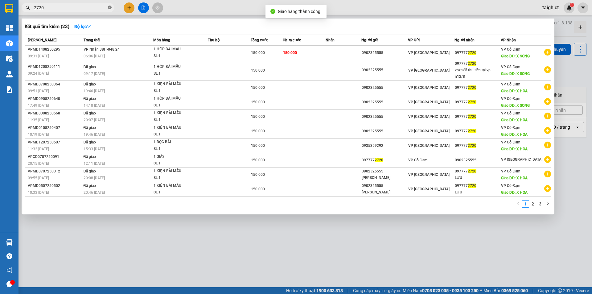
click at [110, 7] on icon "close-circle" at bounding box center [110, 8] width 4 height 4
type input "2720"
click at [110, 7] on icon "close-circle" at bounding box center [110, 8] width 4 height 4
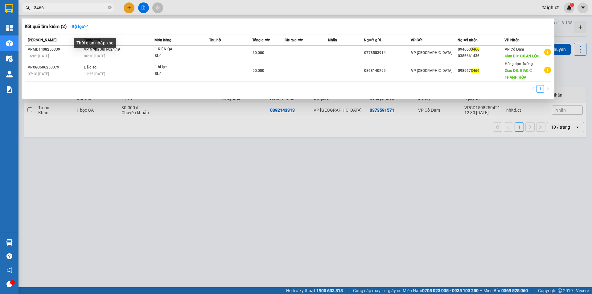
type input "3466"
click at [97, 52] on div "Thời gian nhập kho" at bounding box center [95, 45] width 42 height 15
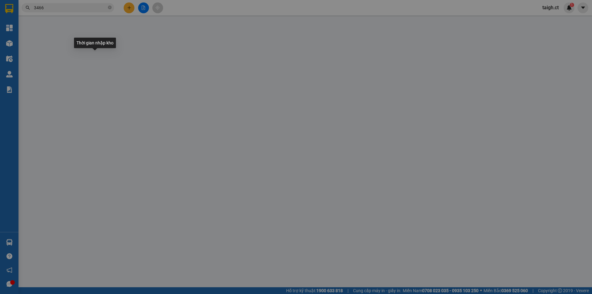
type input "0778553914"
type input "0946503466"
type input "0386661436"
type input "CX AN LỘC"
type input "60.000"
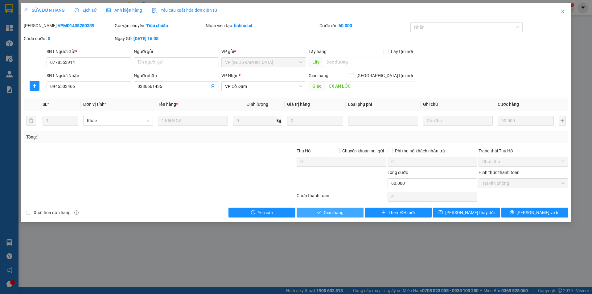
click at [325, 216] on button "Giao hàng" at bounding box center [330, 213] width 67 height 10
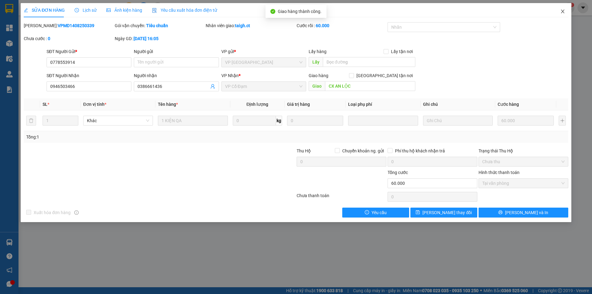
click at [565, 13] on icon "close" at bounding box center [563, 11] width 5 height 5
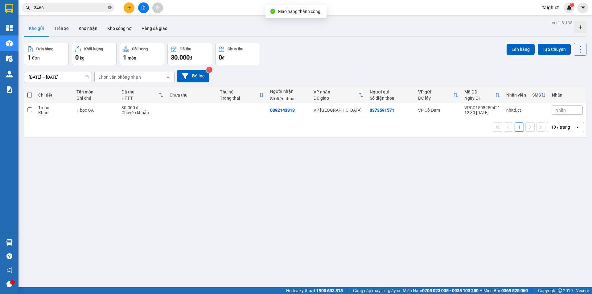
click at [111, 8] on icon "close-circle" at bounding box center [110, 8] width 4 height 4
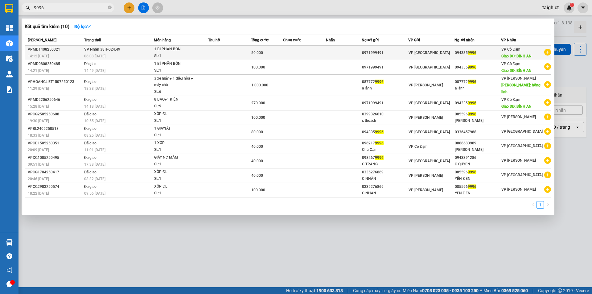
type input "9996"
click at [106, 48] on span "VP Nhận 38H-024.49" at bounding box center [102, 49] width 36 height 4
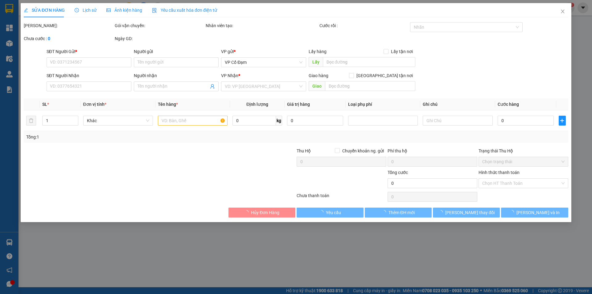
type input "0971999491"
type input "0943359996"
type input "BÌNH AN"
type input "50.000"
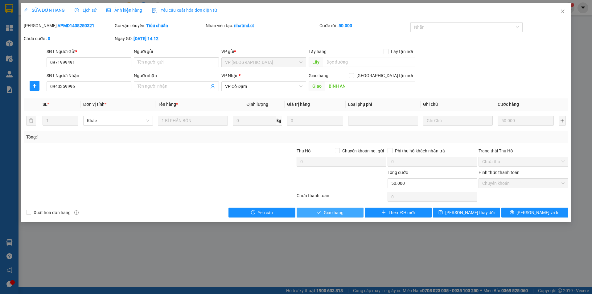
click at [332, 216] on button "Giao hàng" at bounding box center [330, 213] width 67 height 10
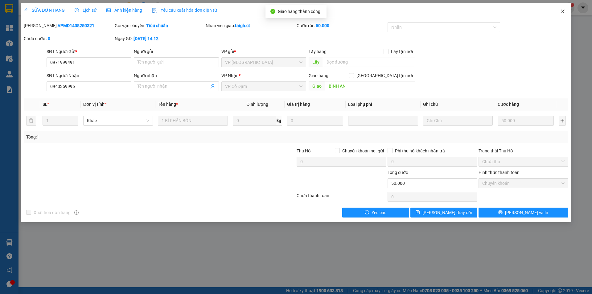
click at [565, 10] on icon "close" at bounding box center [563, 11] width 5 height 5
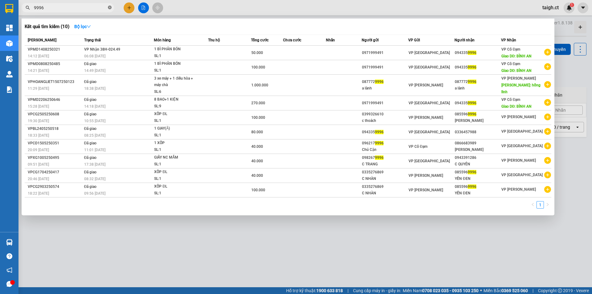
click at [111, 8] on icon "close-circle" at bounding box center [110, 8] width 4 height 4
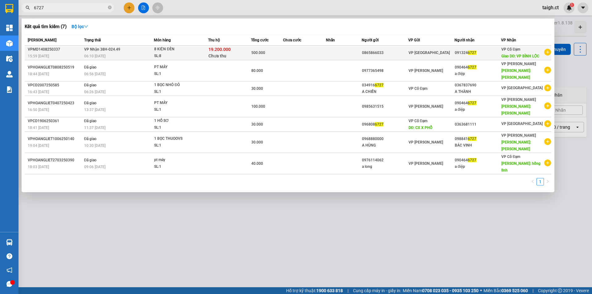
type input "6727"
click at [100, 50] on span "VP Nhận 38H-024.49" at bounding box center [102, 49] width 36 height 4
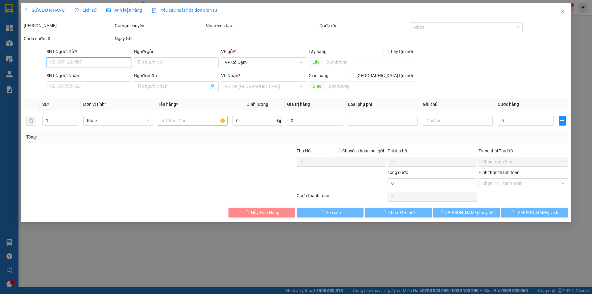
type input "0865866033"
type input "0913246727"
type input "VP BÌNH LỘC"
type input "500.000"
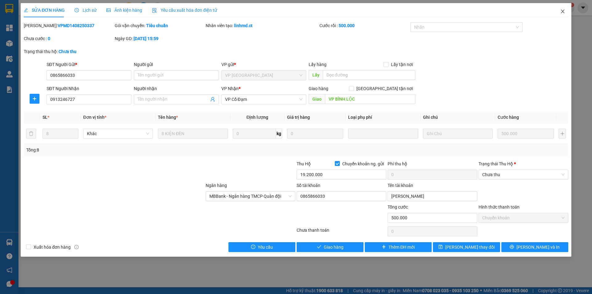
click at [563, 11] on icon "close" at bounding box center [562, 12] width 3 height 4
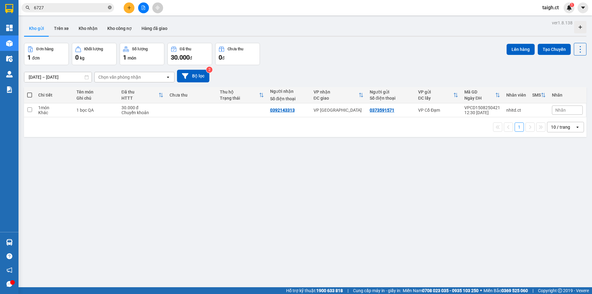
click at [110, 8] on icon "close-circle" at bounding box center [110, 8] width 4 height 4
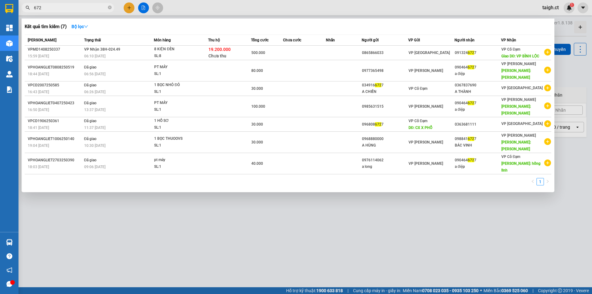
type input "6727"
click at [110, 7] on icon "close-circle" at bounding box center [110, 8] width 4 height 4
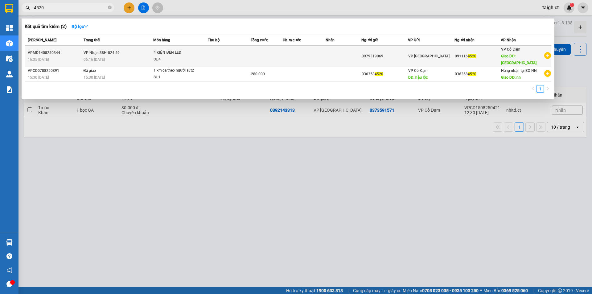
type input "4520"
click at [116, 51] on span "VP Nhận 38H-024.49" at bounding box center [102, 53] width 36 height 4
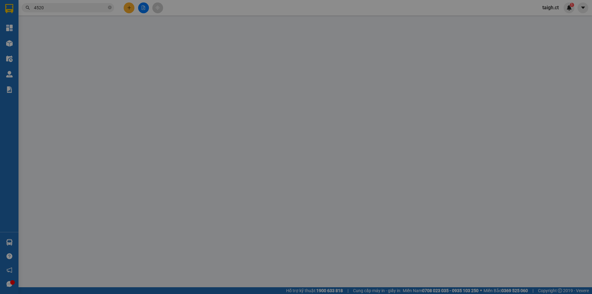
type input "0979319069"
type input "0911164520"
type input "BÌNH LỘC"
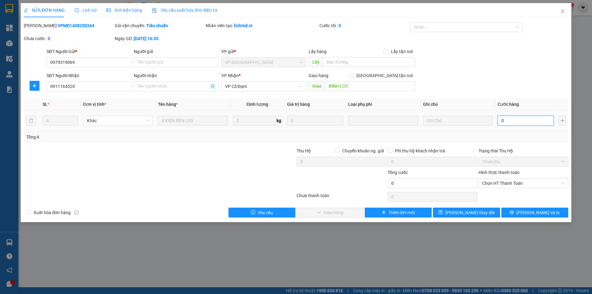
click at [522, 119] on input "0" at bounding box center [526, 121] width 56 height 10
type input "1"
type input "16"
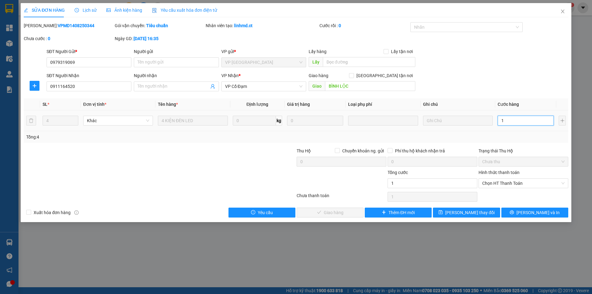
type input "16"
type input "160"
click at [509, 188] on span "Chọn HT Thanh Toán" at bounding box center [524, 183] width 82 height 9
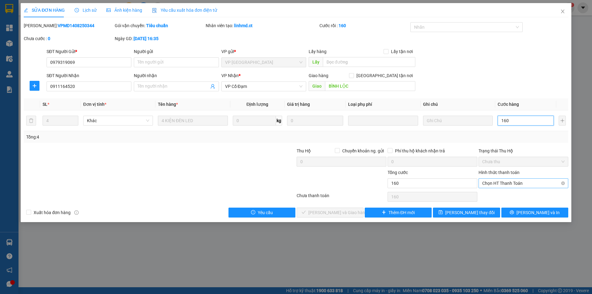
type input "160"
type input "160.000"
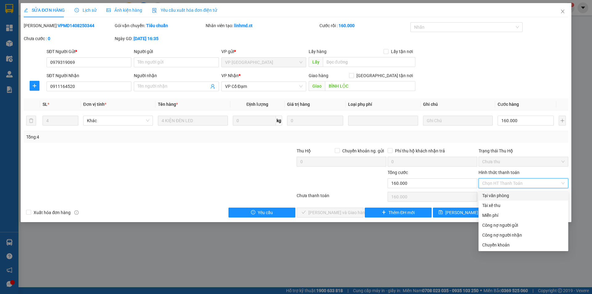
click at [505, 195] on div "Tại văn phòng" at bounding box center [524, 195] width 82 height 7
type input "0"
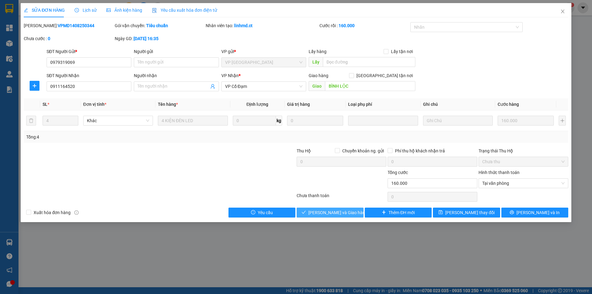
click at [342, 214] on span "[PERSON_NAME] và Giao hàng" at bounding box center [338, 212] width 59 height 7
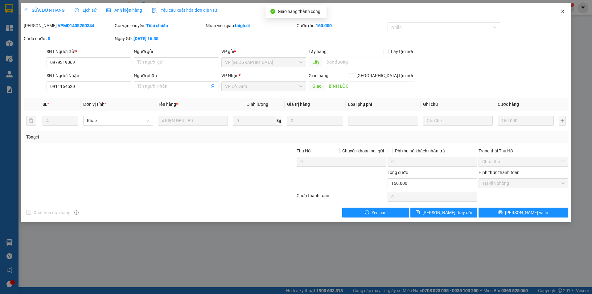
click at [565, 12] on icon "close" at bounding box center [563, 11] width 5 height 5
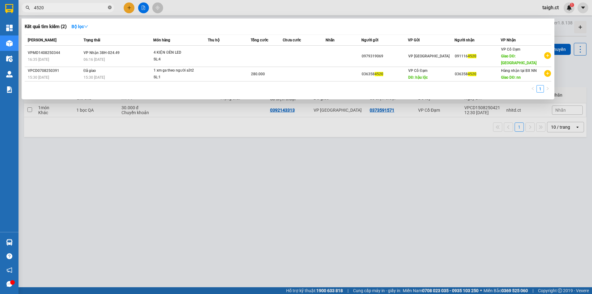
click at [110, 8] on icon "close-circle" at bounding box center [110, 8] width 4 height 4
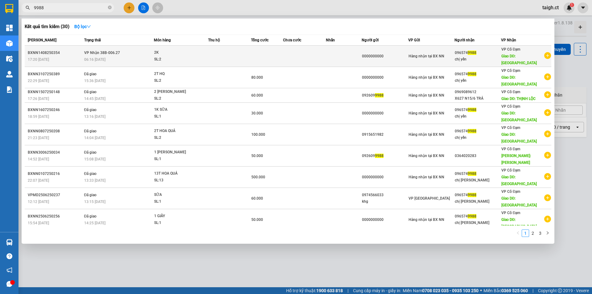
type input "9988"
click at [108, 51] on span "VP Nhận 38B-006.27" at bounding box center [102, 53] width 36 height 4
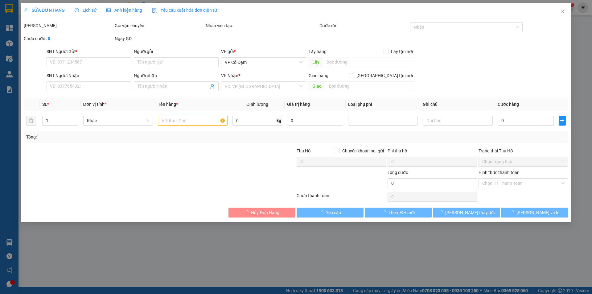
type input "0000000000"
type input "0965749988"
type input "chị yến"
type input "BÌNH LỘC"
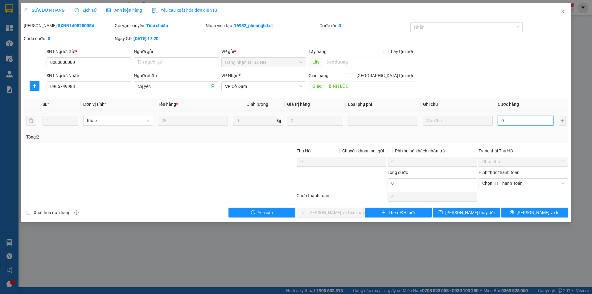
click at [505, 118] on input "0" at bounding box center [526, 121] width 56 height 10
type input "9"
drag, startPoint x: 492, startPoint y: 184, endPoint x: 492, endPoint y: 187, distance: 3.1
click at [492, 184] on span "Chọn HT Thanh Toán" at bounding box center [524, 183] width 82 height 9
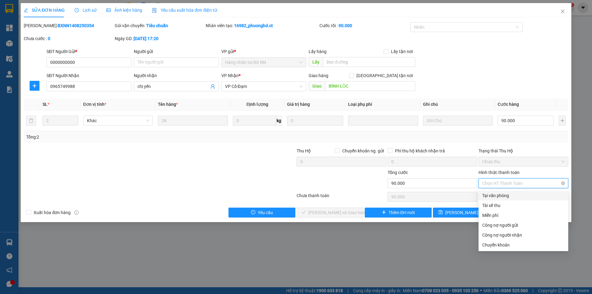
click at [493, 197] on div "Tại văn phòng" at bounding box center [524, 195] width 82 height 7
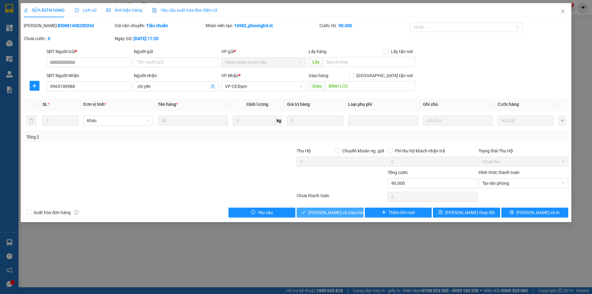
click at [338, 212] on span "[PERSON_NAME] và Giao hàng" at bounding box center [338, 212] width 59 height 7
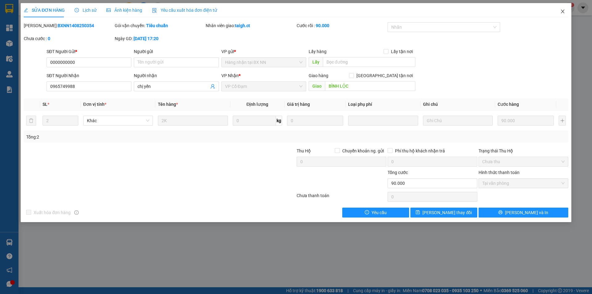
click at [564, 10] on icon "close" at bounding box center [563, 11] width 5 height 5
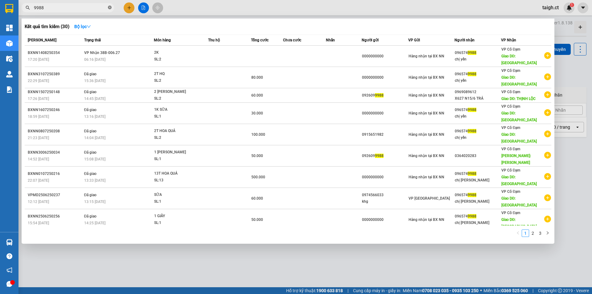
click at [108, 7] on icon "close-circle" at bounding box center [110, 8] width 4 height 4
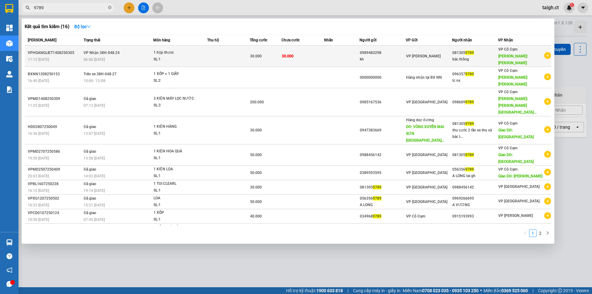
click at [118, 56] on div "06:06 [DATE]" at bounding box center [118, 59] width 69 height 7
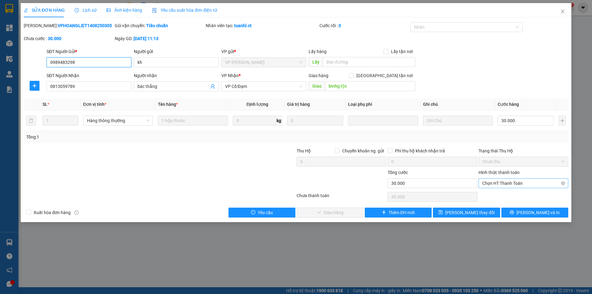
click at [516, 180] on span "Chọn HT Thanh Toán" at bounding box center [524, 183] width 82 height 9
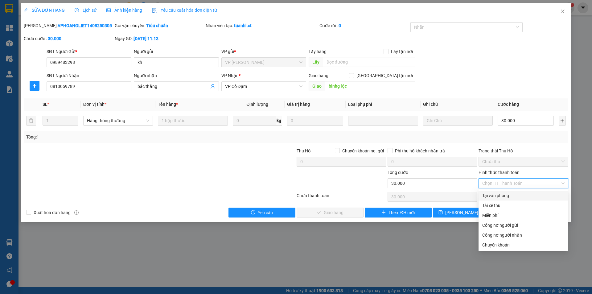
click at [510, 194] on div "Tại văn phòng" at bounding box center [524, 195] width 82 height 7
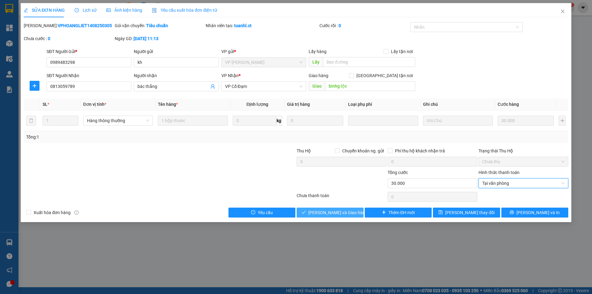
click at [352, 214] on button "[PERSON_NAME] và Giao hàng" at bounding box center [330, 213] width 67 height 10
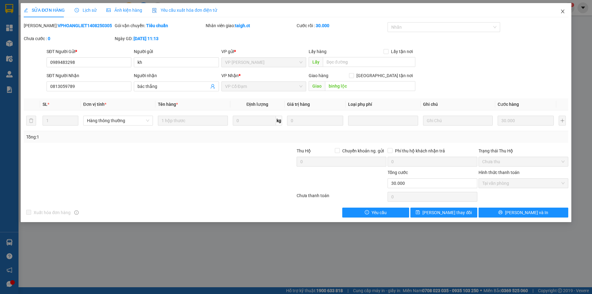
click at [565, 10] on icon "close" at bounding box center [563, 11] width 5 height 5
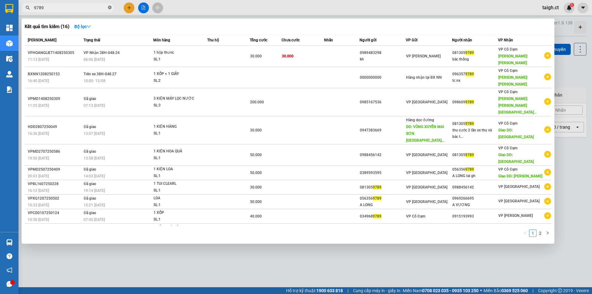
click at [110, 7] on icon "close-circle" at bounding box center [110, 8] width 4 height 4
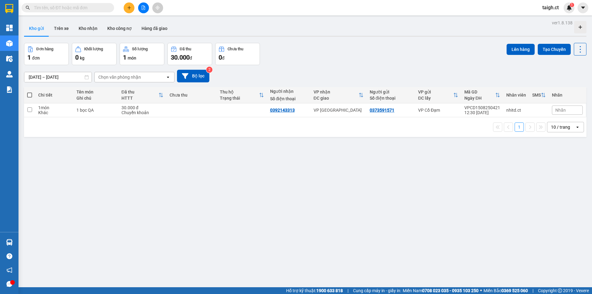
click at [96, 6] on input "text" at bounding box center [70, 7] width 73 height 7
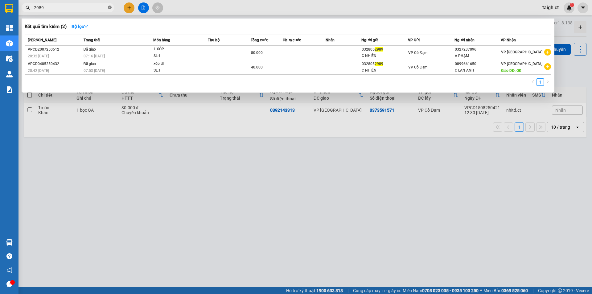
click at [109, 8] on icon "close-circle" at bounding box center [110, 8] width 4 height 4
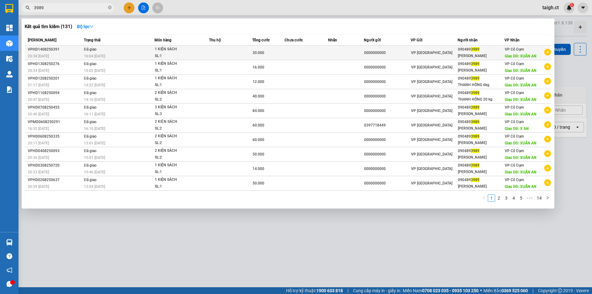
click at [110, 54] on div "16:04 [DATE]" at bounding box center [119, 56] width 70 height 7
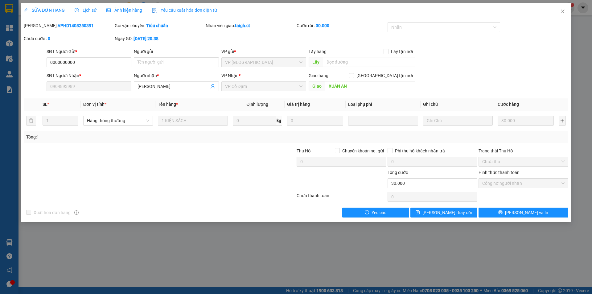
click at [87, 10] on span "Lịch sử" at bounding box center [86, 10] width 22 height 5
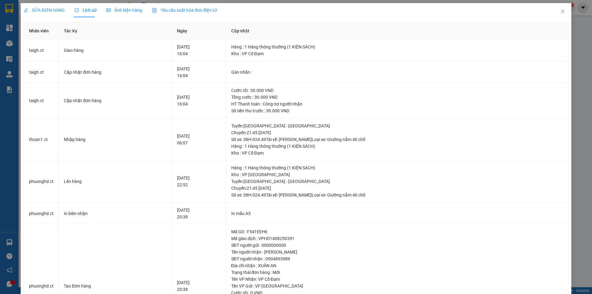
drag, startPoint x: 49, startPoint y: 11, endPoint x: 55, endPoint y: 11, distance: 6.2
click at [49, 11] on span "SỬA ĐƠN HÀNG" at bounding box center [44, 10] width 41 height 5
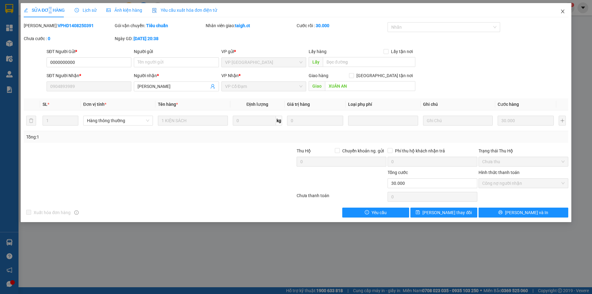
click at [563, 13] on icon "close" at bounding box center [563, 11] width 5 height 5
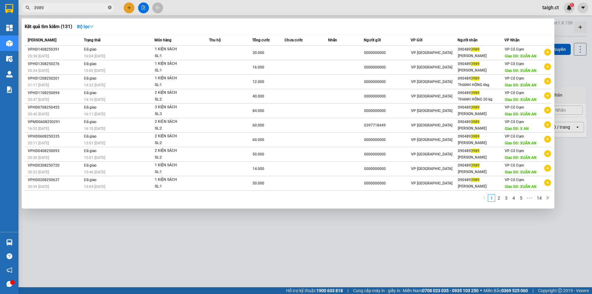
click at [111, 7] on icon "close-circle" at bounding box center [110, 8] width 4 height 4
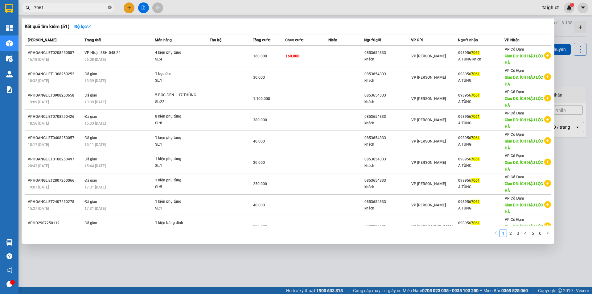
click at [109, 7] on icon "close-circle" at bounding box center [110, 8] width 4 height 4
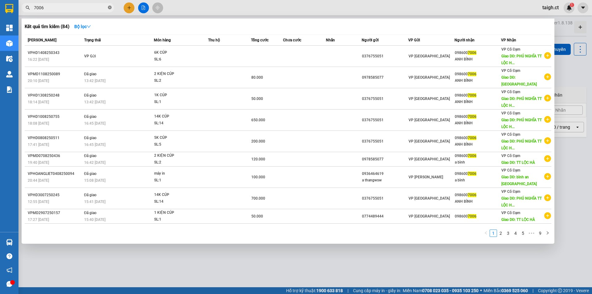
click at [110, 9] on icon "close-circle" at bounding box center [110, 8] width 4 height 4
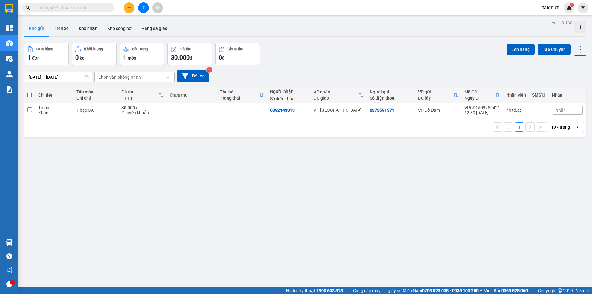
click at [99, 7] on input "text" at bounding box center [70, 7] width 73 height 7
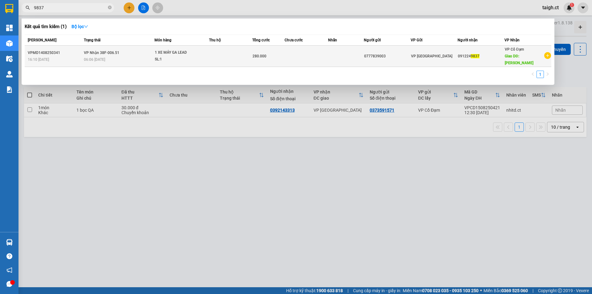
click at [114, 52] on span "VP Nhận 38F-006.51" at bounding box center [101, 52] width 35 height 5
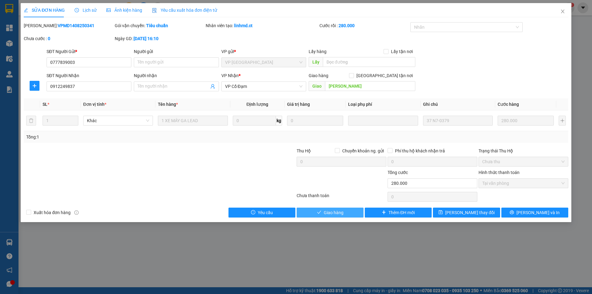
click at [353, 214] on button "Giao hàng" at bounding box center [330, 213] width 67 height 10
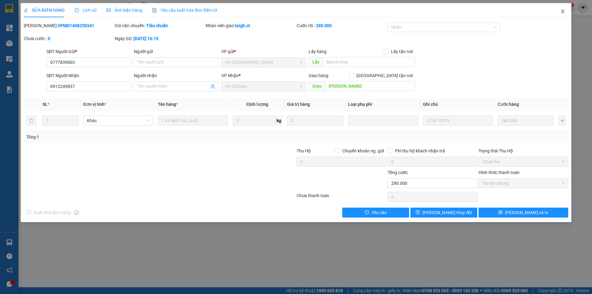
click at [563, 10] on icon "close" at bounding box center [563, 11] width 5 height 5
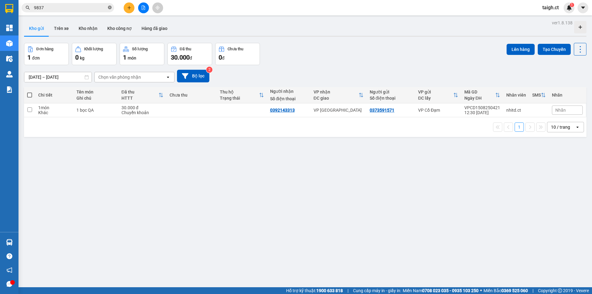
click at [109, 8] on icon "close-circle" at bounding box center [110, 8] width 4 height 4
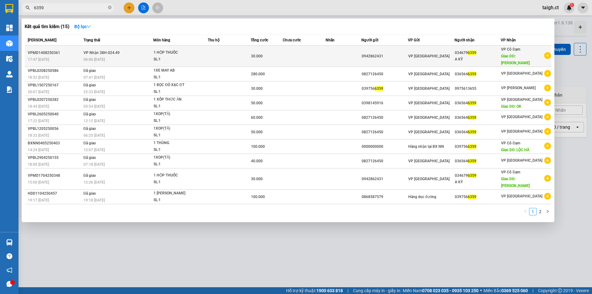
click at [88, 52] on span "VP Nhận 38H-024.49" at bounding box center [102, 52] width 36 height 5
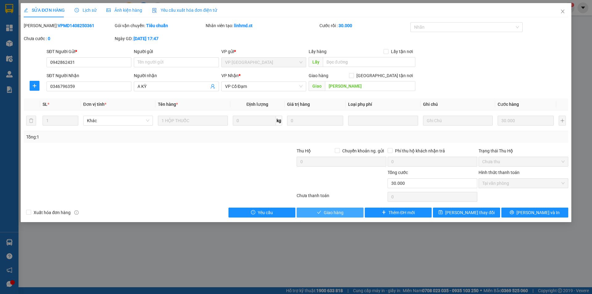
click at [342, 209] on span "Giao hàng" at bounding box center [334, 212] width 20 height 7
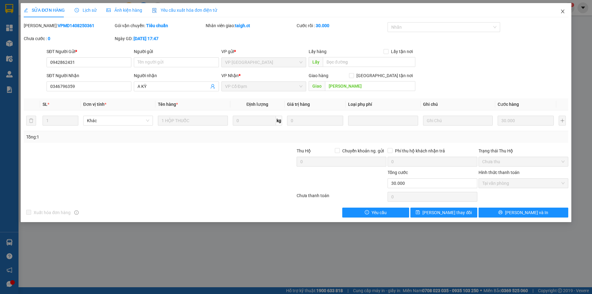
click at [562, 10] on icon "close" at bounding box center [563, 11] width 5 height 5
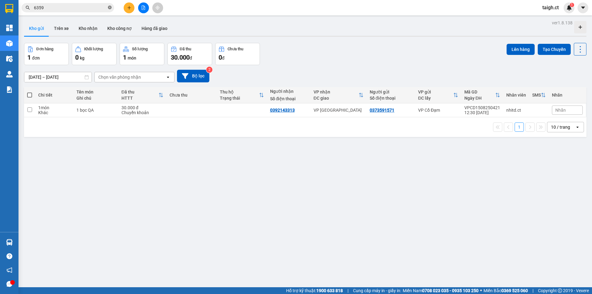
click at [110, 8] on icon "close-circle" at bounding box center [110, 8] width 4 height 4
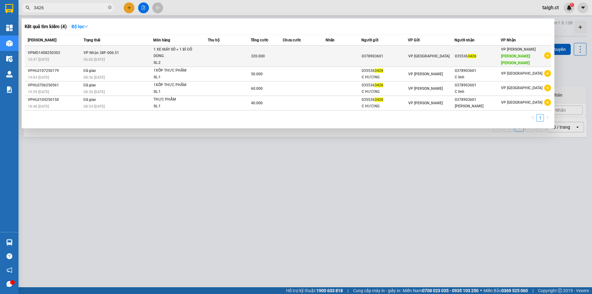
click at [100, 52] on span "VP Nhận 38F-006.51" at bounding box center [101, 53] width 35 height 4
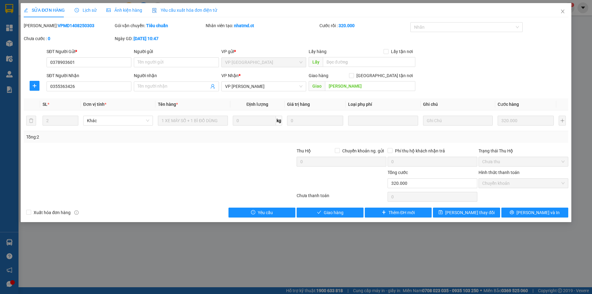
click at [90, 4] on div "Lịch sử" at bounding box center [86, 10] width 22 height 14
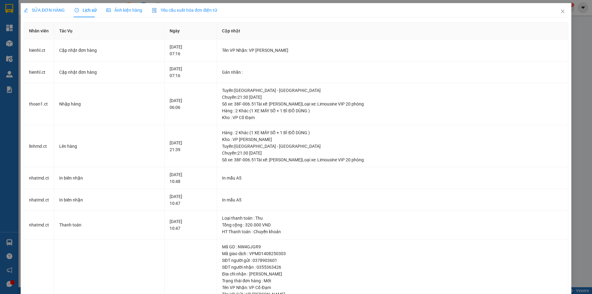
click at [66, 10] on div "SỬA ĐƠN HÀNG Lịch sử Ảnh kiện hàng Yêu cầu xuất hóa đơn điện tử" at bounding box center [120, 10] width 193 height 14
click at [47, 9] on span "SỬA ĐƠN HÀNG" at bounding box center [44, 10] width 41 height 5
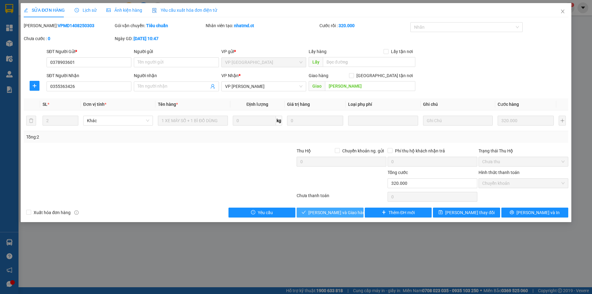
click at [333, 211] on span "[PERSON_NAME] và Giao hàng" at bounding box center [338, 212] width 59 height 7
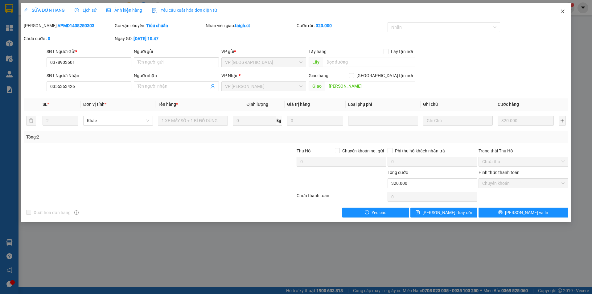
click at [562, 10] on icon "close" at bounding box center [563, 11] width 5 height 5
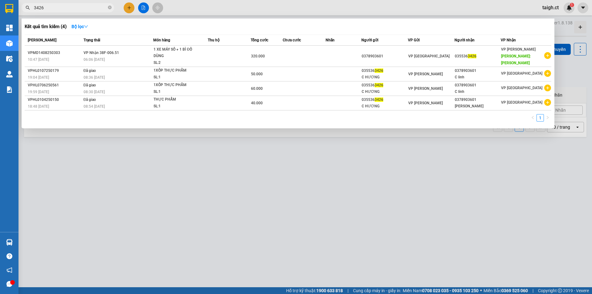
click at [88, 10] on input "3426" at bounding box center [70, 7] width 73 height 7
click at [111, 8] on icon "close-circle" at bounding box center [110, 8] width 4 height 4
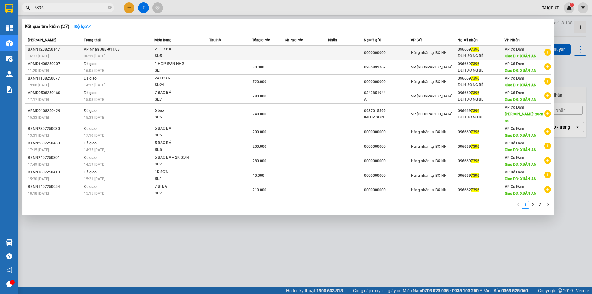
click at [93, 53] on div "06:19 [DATE]" at bounding box center [119, 56] width 70 height 7
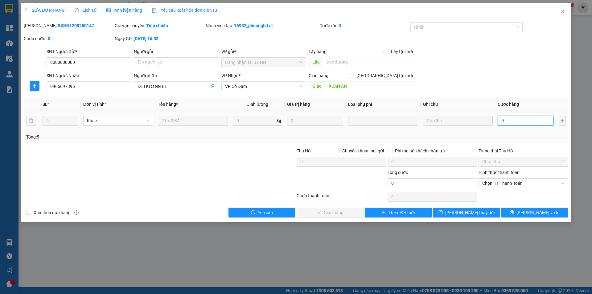
click at [520, 123] on input "0" at bounding box center [526, 121] width 56 height 10
click at [511, 183] on span "Chọn HT Thanh Toán" at bounding box center [524, 183] width 82 height 9
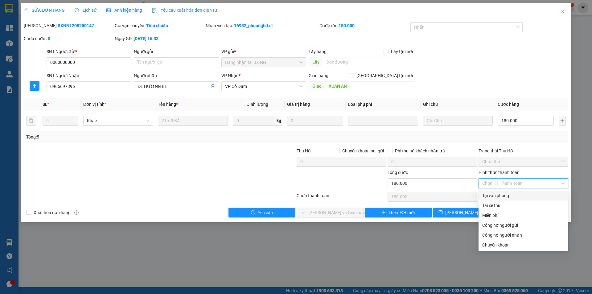
click at [502, 196] on div "Tại văn phòng" at bounding box center [524, 195] width 82 height 7
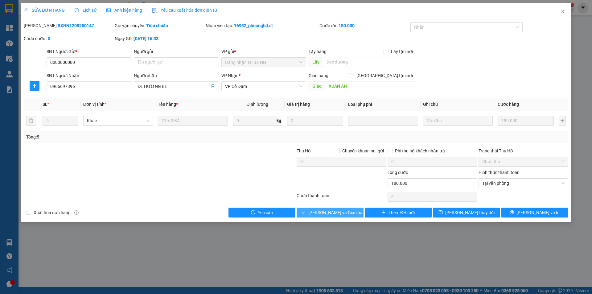
click at [336, 212] on span "[PERSON_NAME] và Giao hàng" at bounding box center [338, 212] width 59 height 7
